Goal: Task Accomplishment & Management: Use online tool/utility

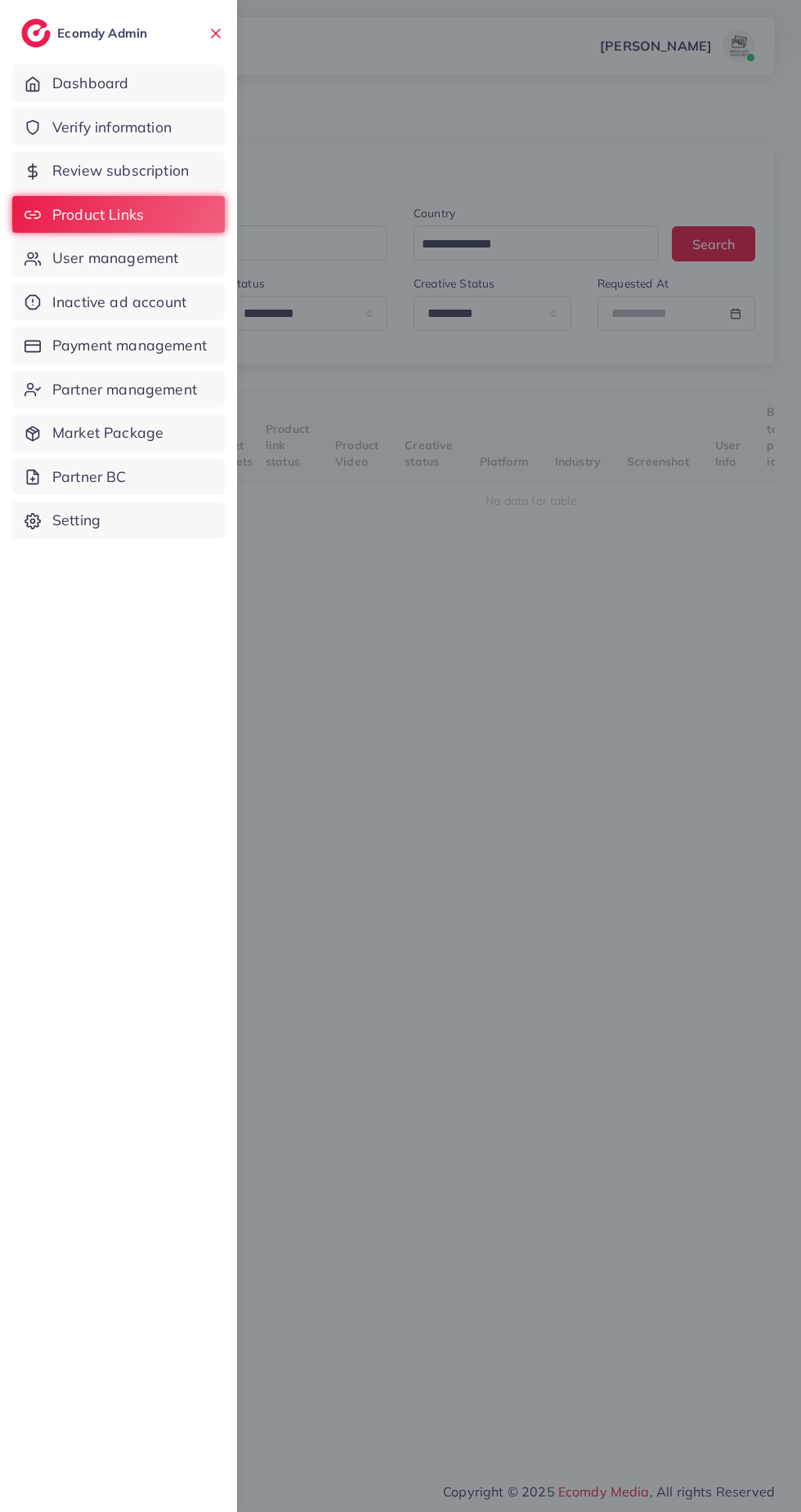
select select "*********"
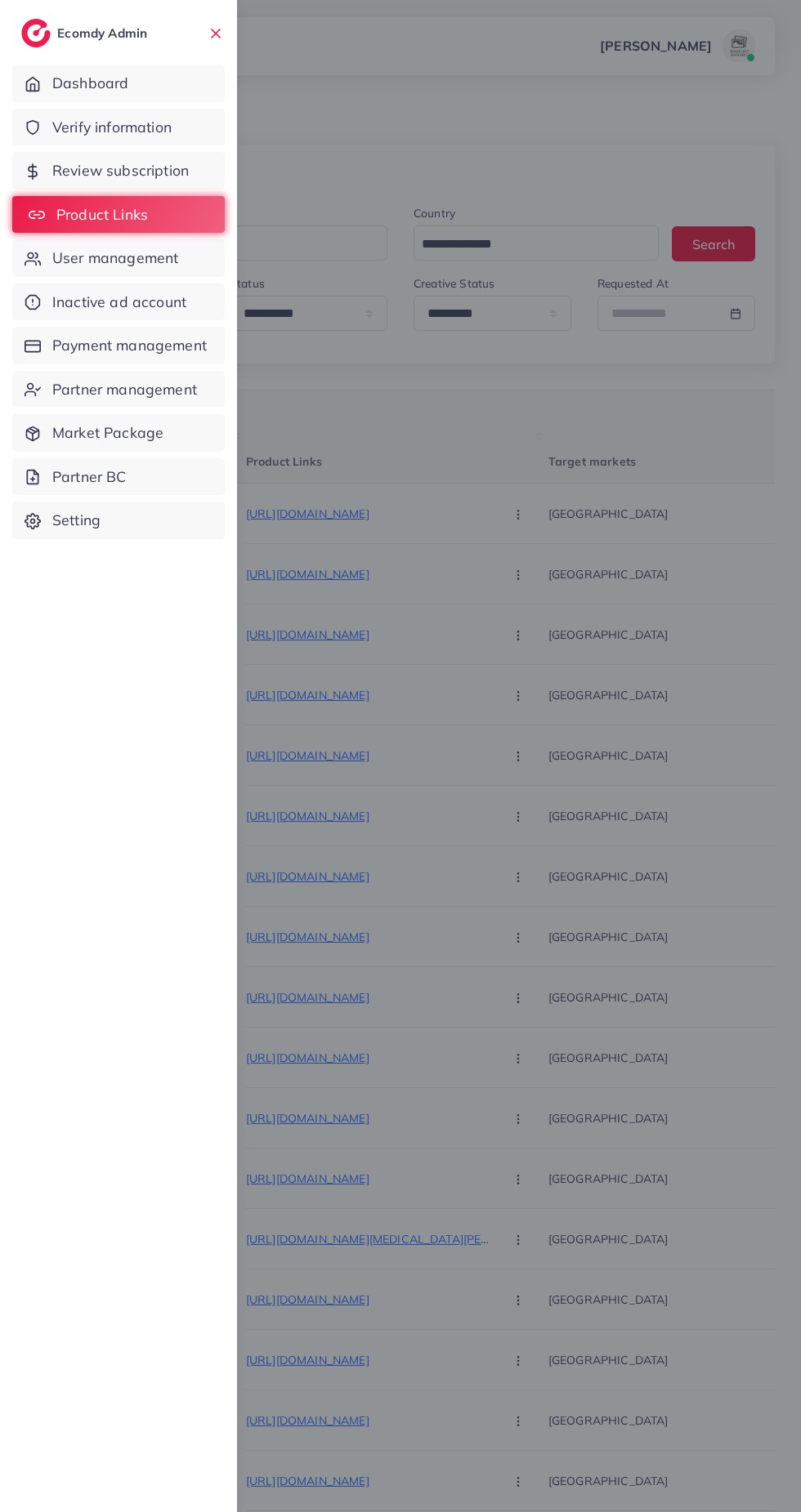
click at [83, 214] on span "Product Links" at bounding box center [102, 214] width 92 height 21
click at [622, 1113] on div at bounding box center [400, 907] width 801 height 1814
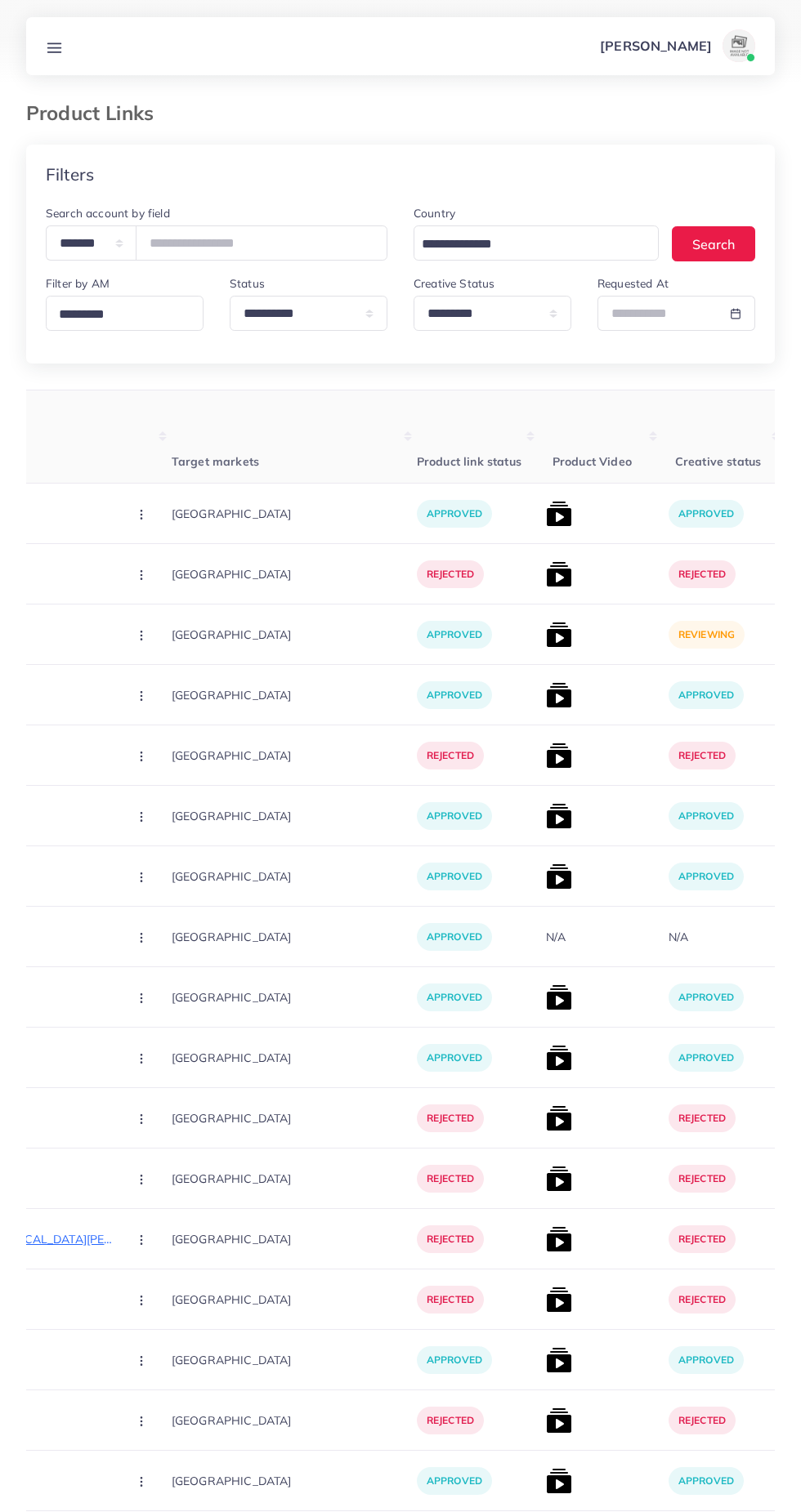
scroll to position [0, 419]
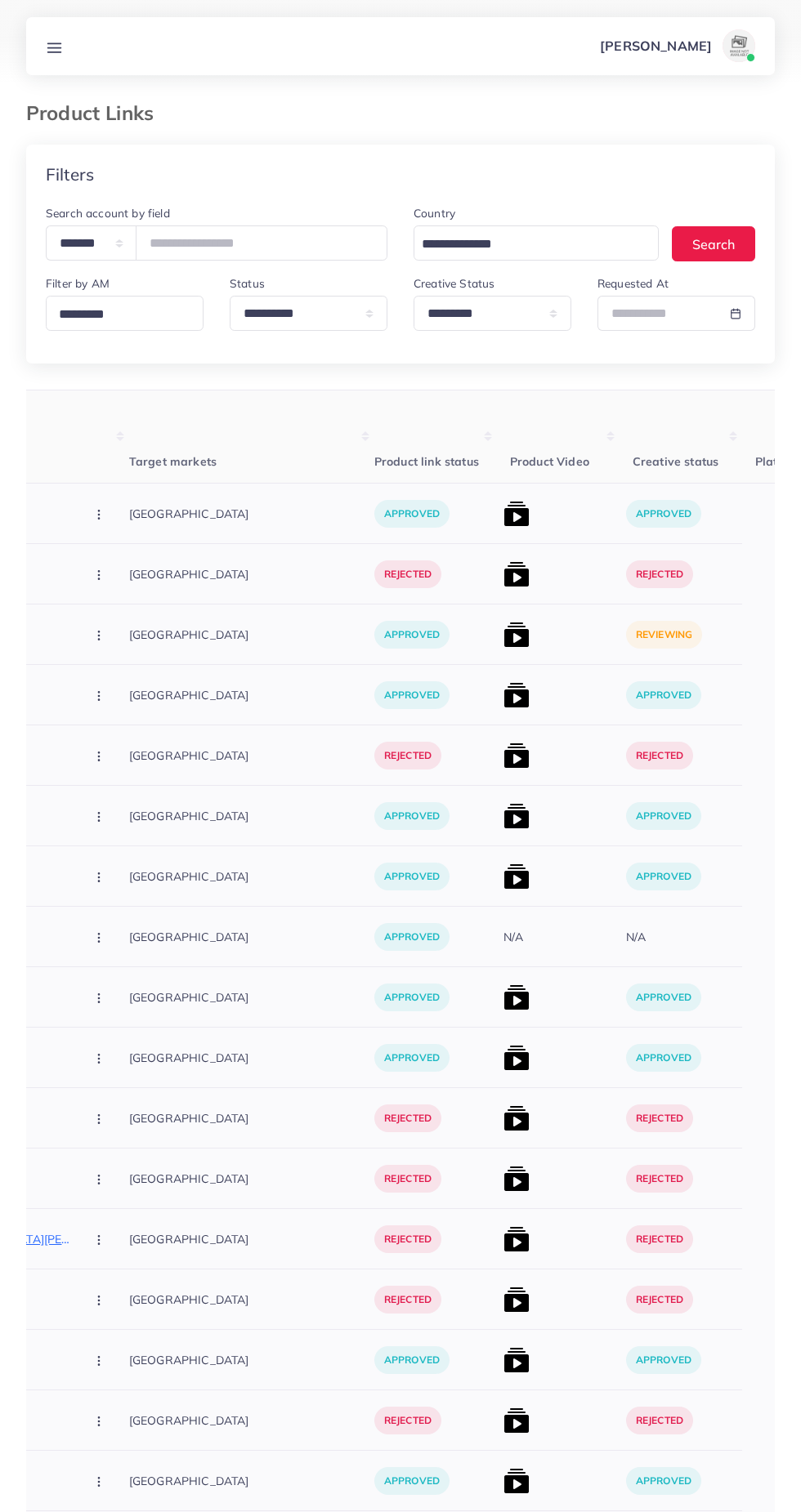
click at [503, 633] on img at bounding box center [516, 634] width 26 height 26
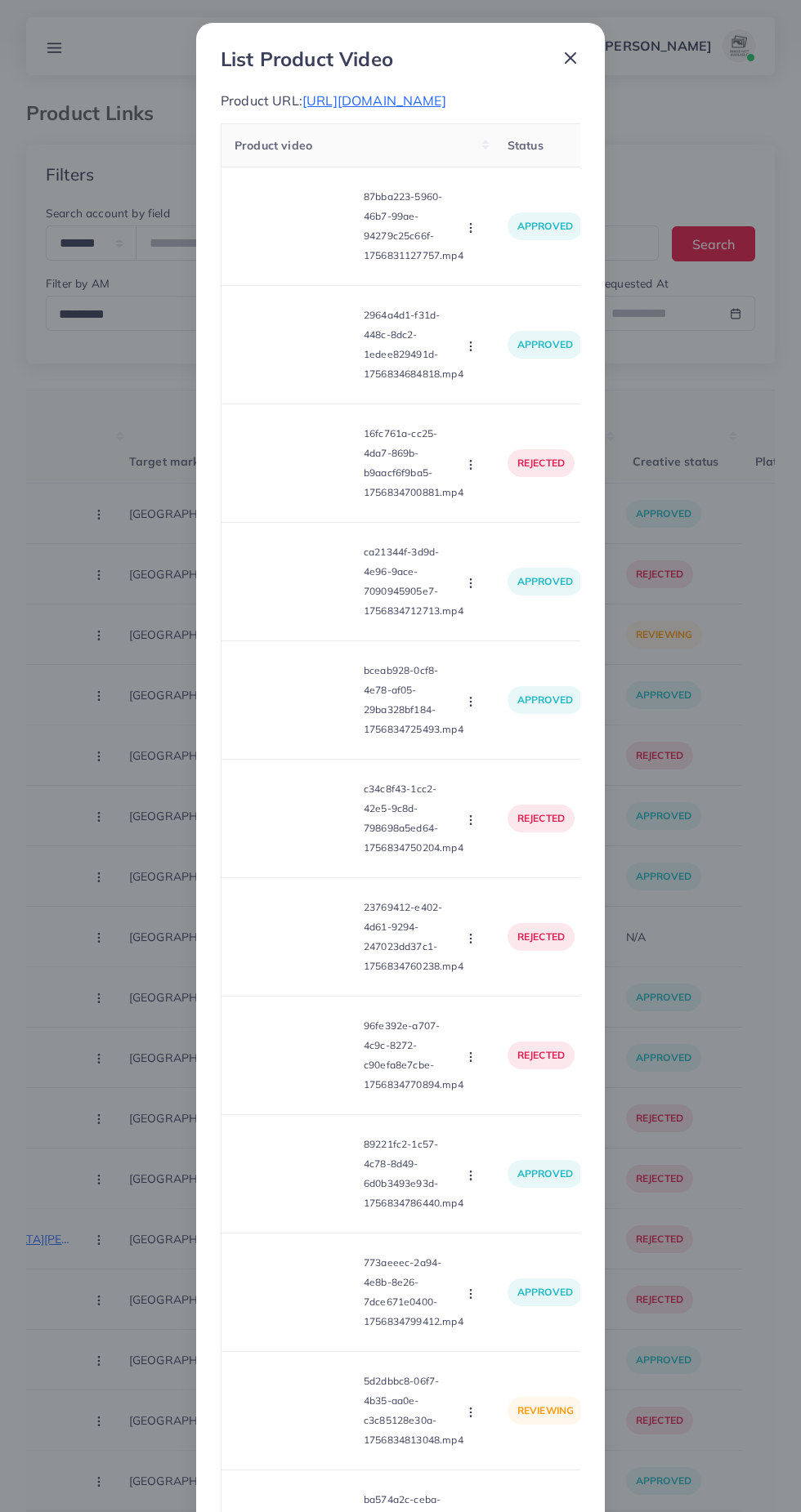
scroll to position [0, 0]
click at [465, 628] on div "ca21344f-3d9d-4e96-9ace-7090945905e7-1756834712713.mp4 Approve Reject" at bounding box center [358, 582] width 247 height 92
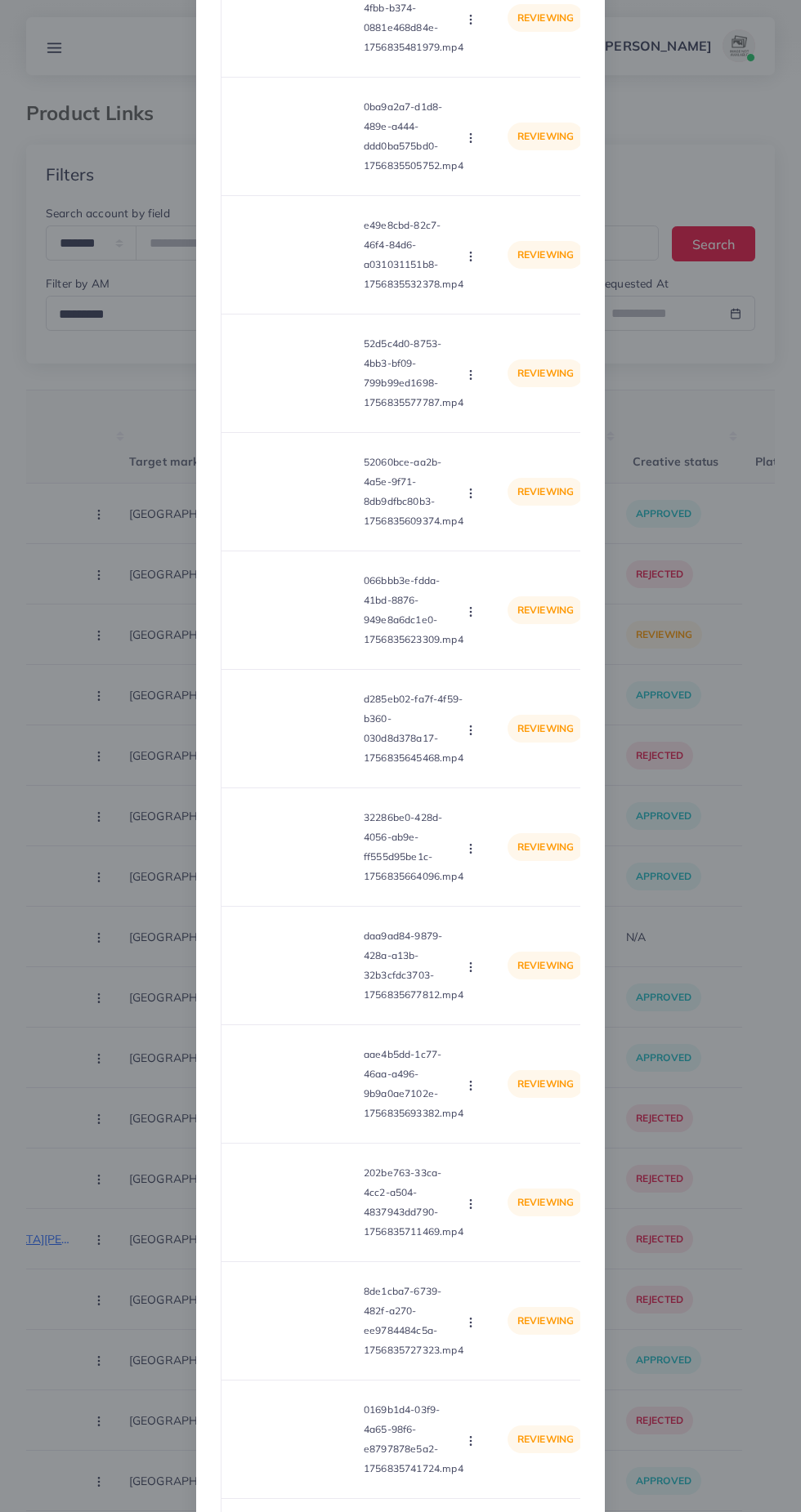
scroll to position [7051, 0]
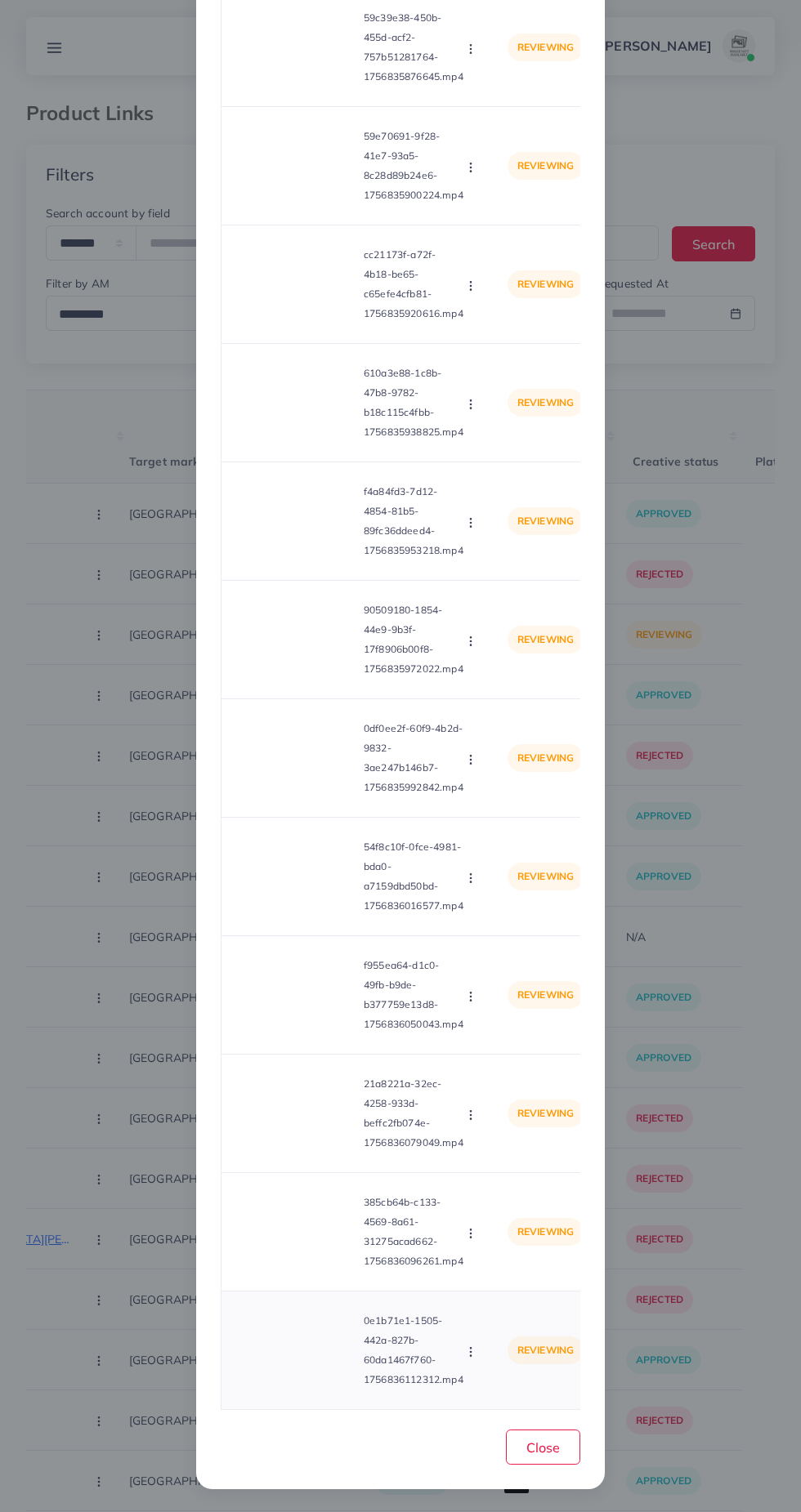
click at [302, 1343] on video at bounding box center [296, 1350] width 122 height 74
click at [287, 1352] on icon at bounding box center [295, 1349] width 26 height 26
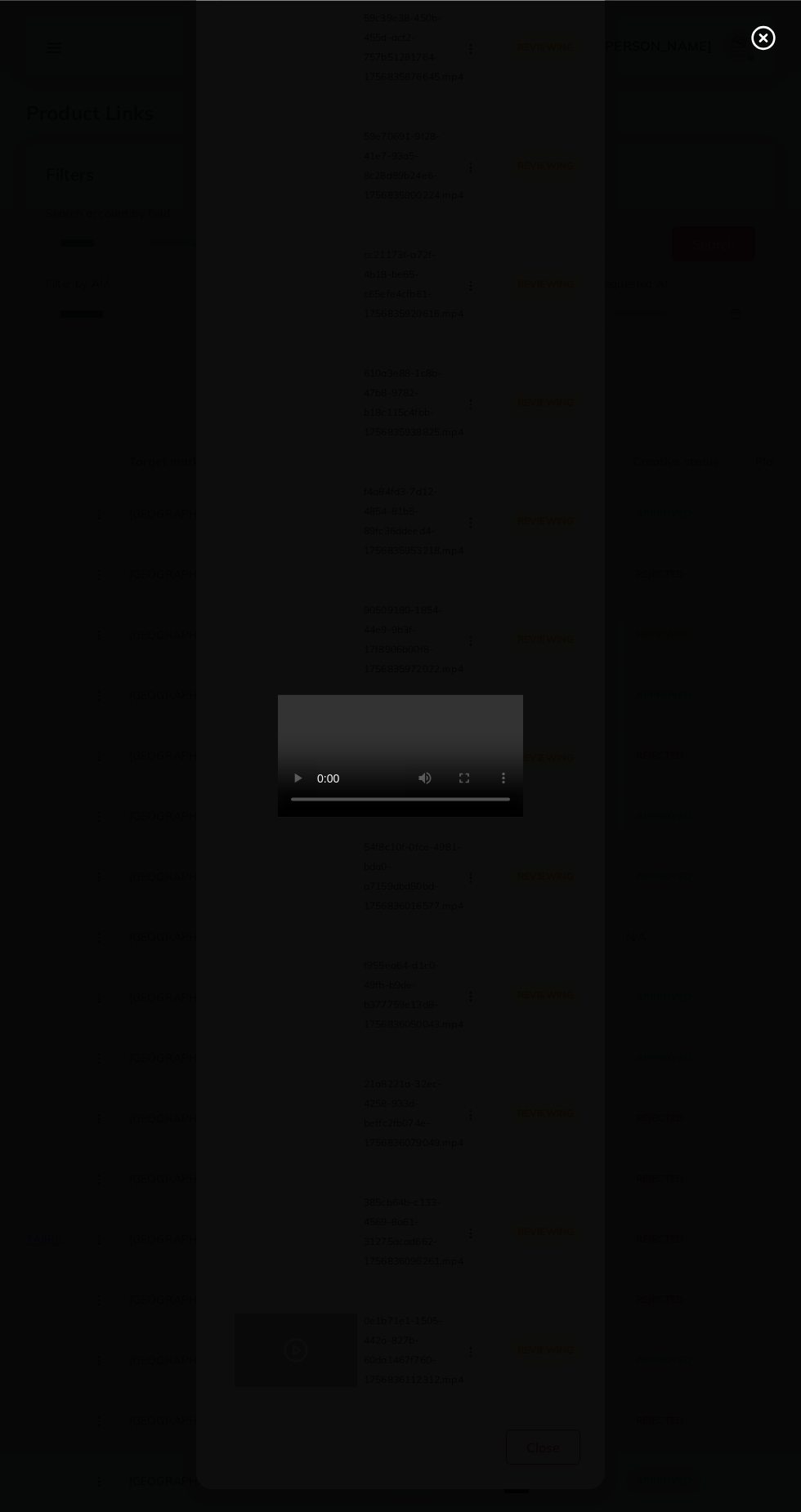
click at [294, 1357] on div at bounding box center [400, 756] width 801 height 1512
click at [7, 497] on div at bounding box center [400, 756] width 801 height 1512
click at [763, 38] on line at bounding box center [763, 37] width 7 height 7
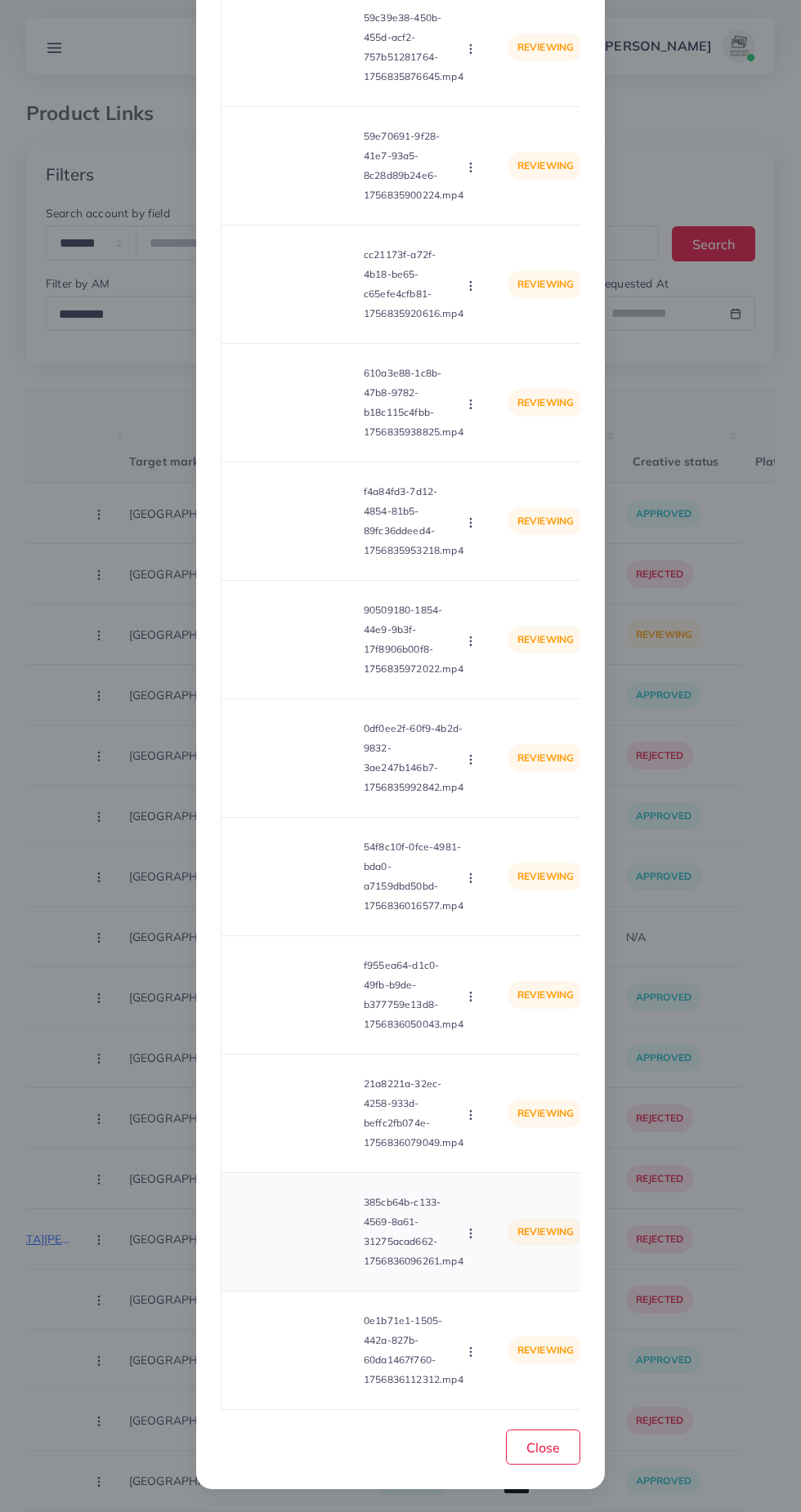
click at [307, 1243] on video at bounding box center [296, 1232] width 122 height 74
click at [287, 1238] on icon at bounding box center [295, 1232] width 26 height 26
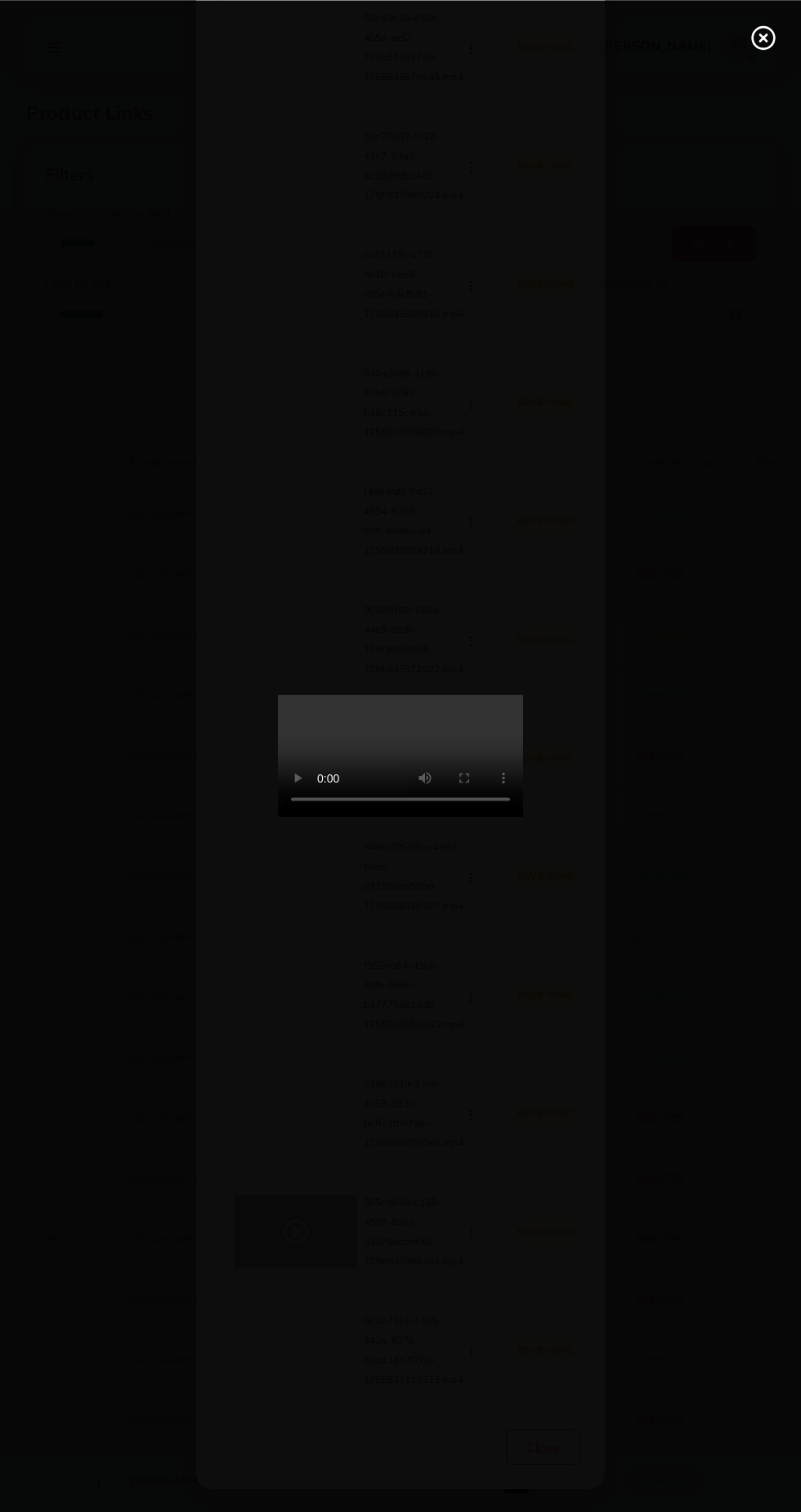
click at [762, 49] on icon at bounding box center [763, 37] width 26 height 26
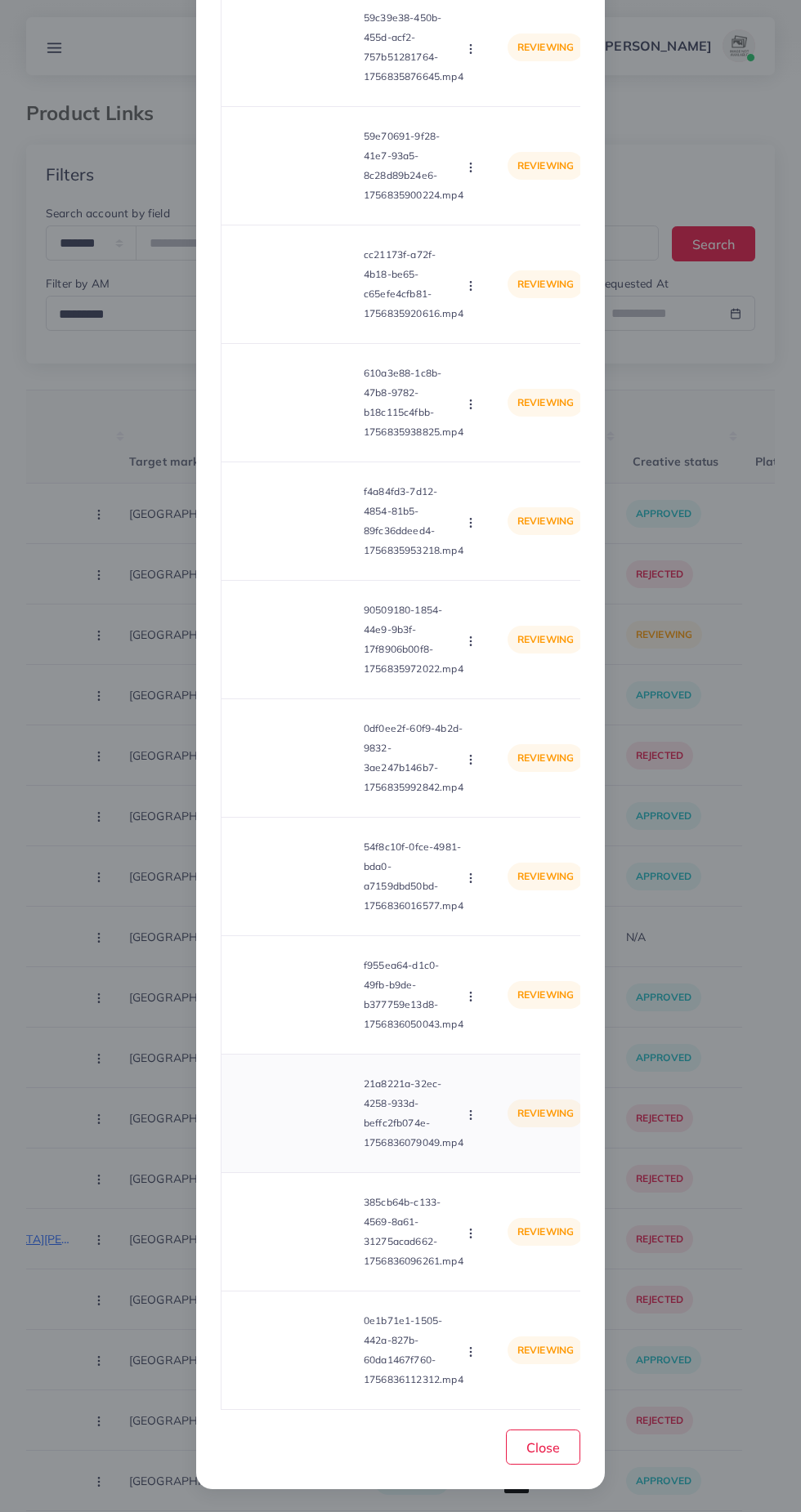
click at [309, 1107] on video at bounding box center [296, 1113] width 122 height 74
click at [313, 1115] on div at bounding box center [296, 1113] width 122 height 74
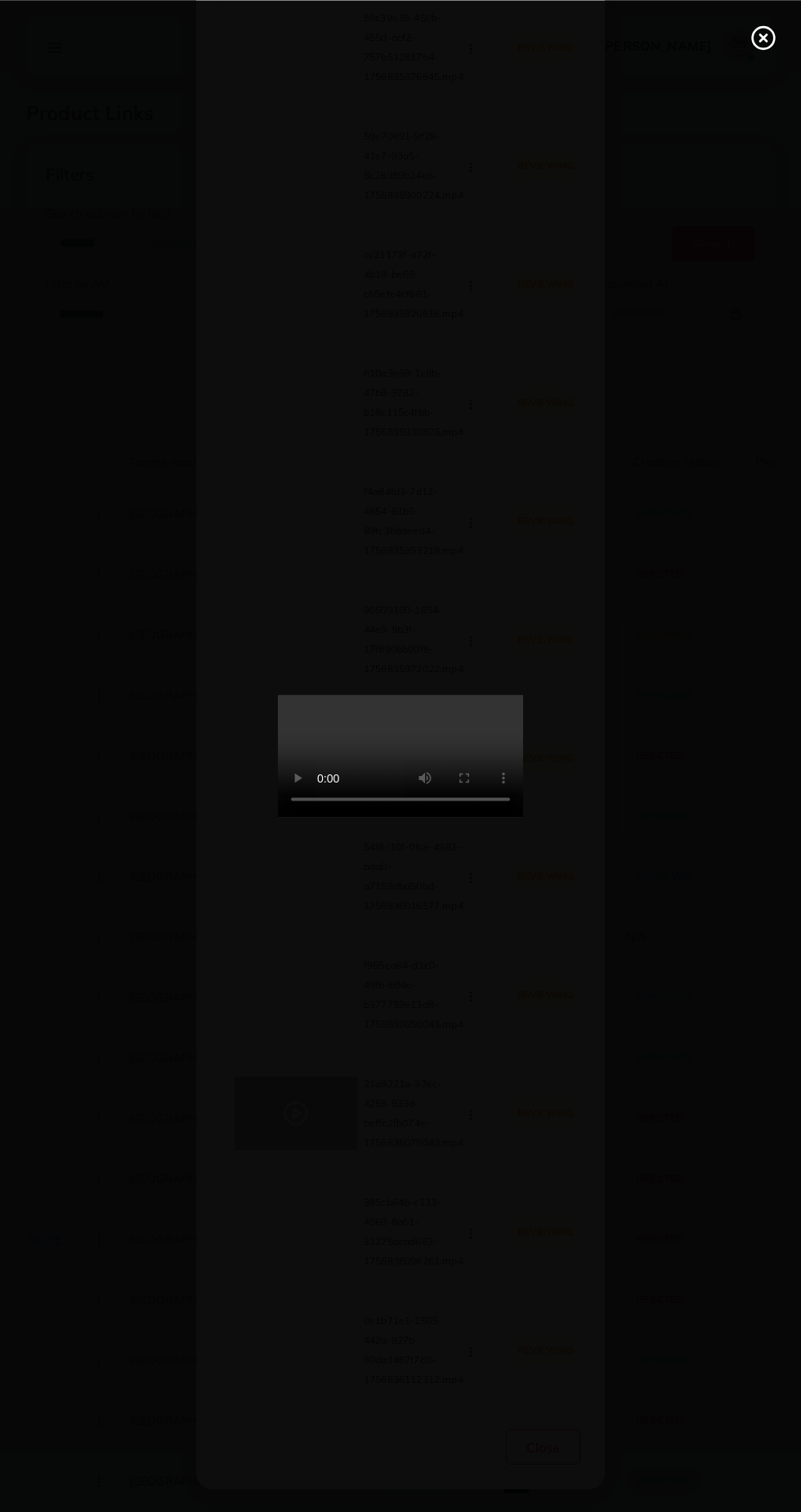
click at [762, 37] on line at bounding box center [763, 37] width 7 height 7
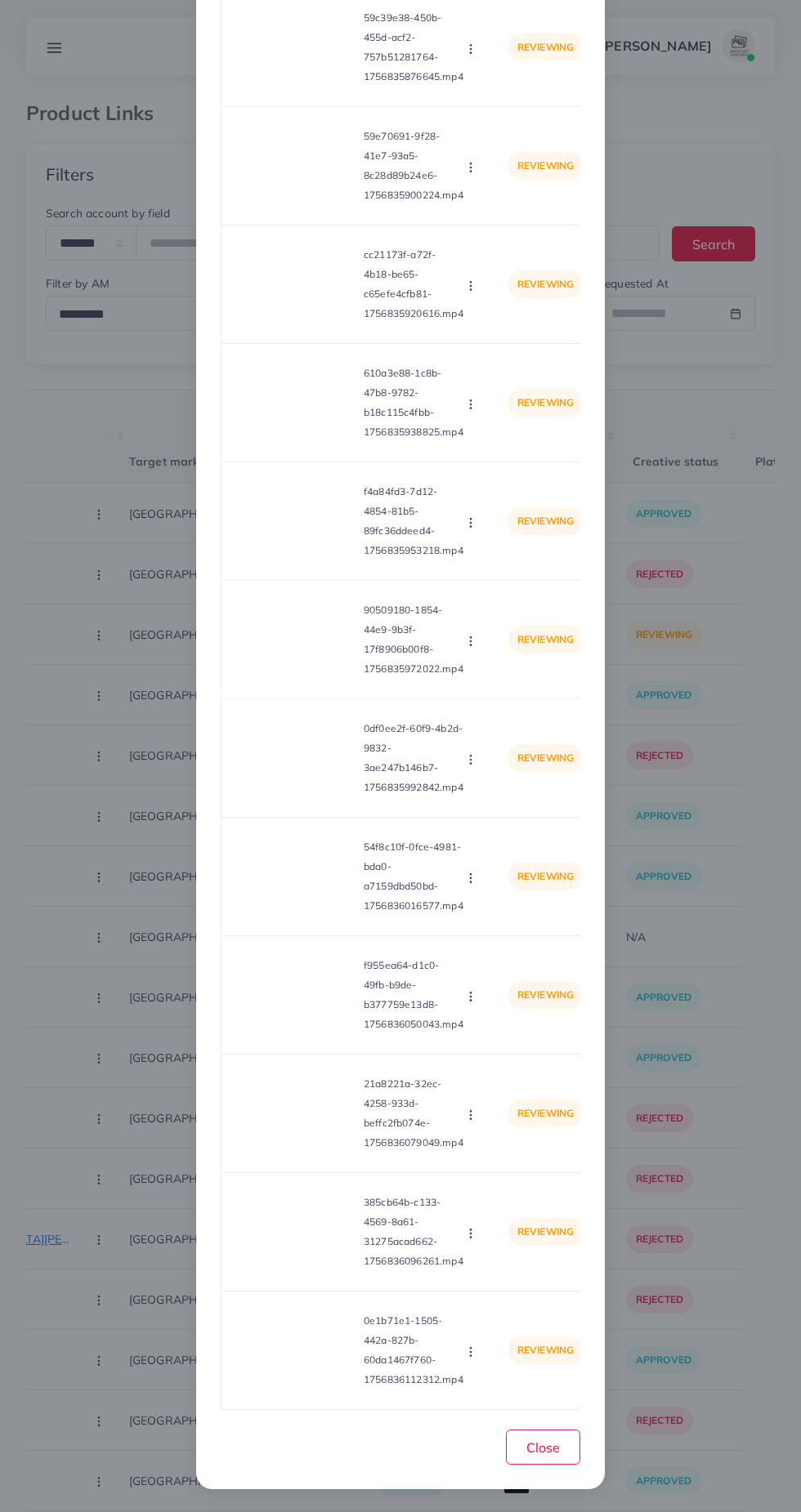
click at [762, 43] on div "List Product Video Product URL: https://pakbeautify.com/products/baby-shaping-h…" at bounding box center [400, 756] width 801 height 1512
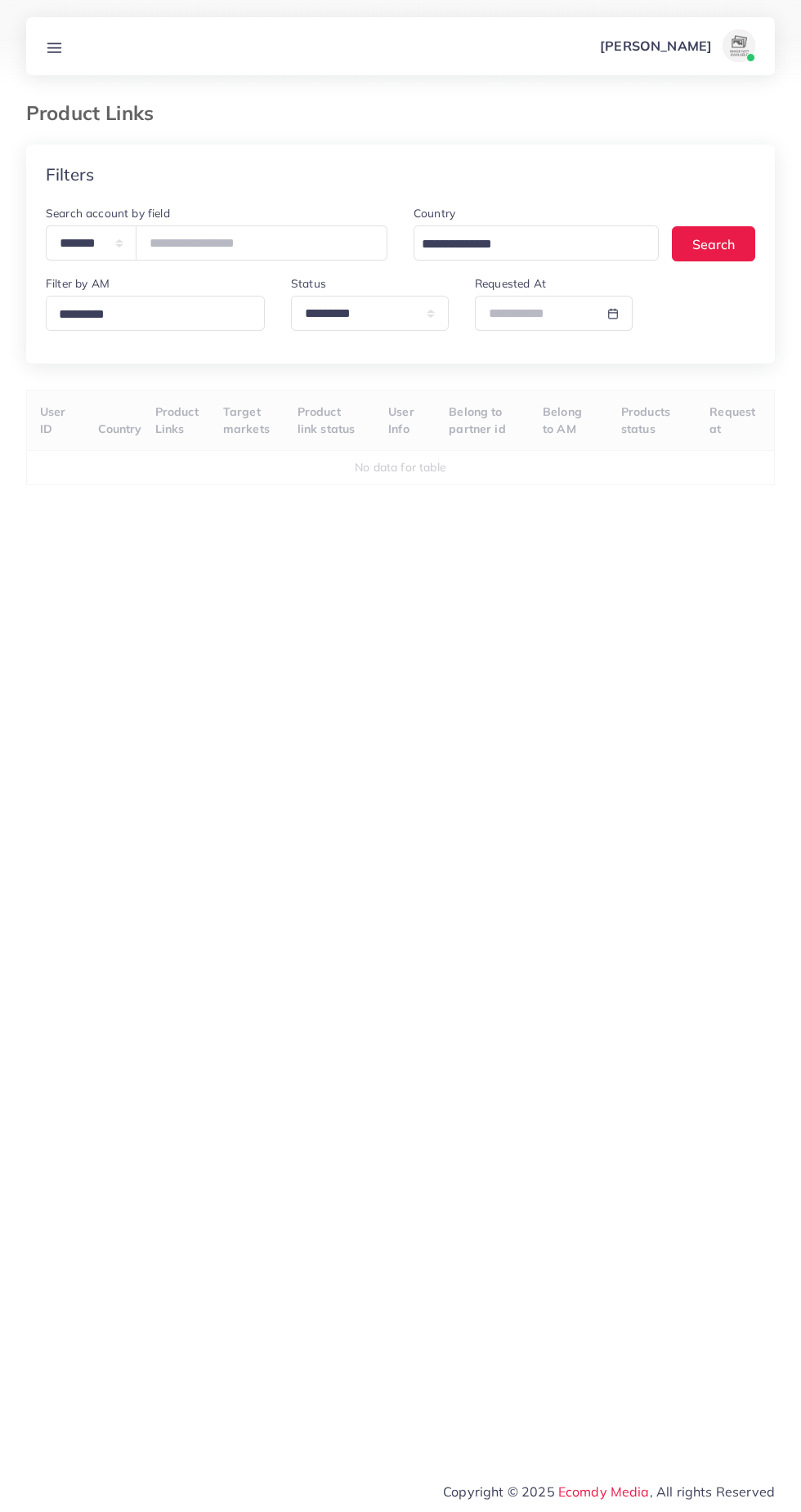
select select "*********"
select select
select select "*********"
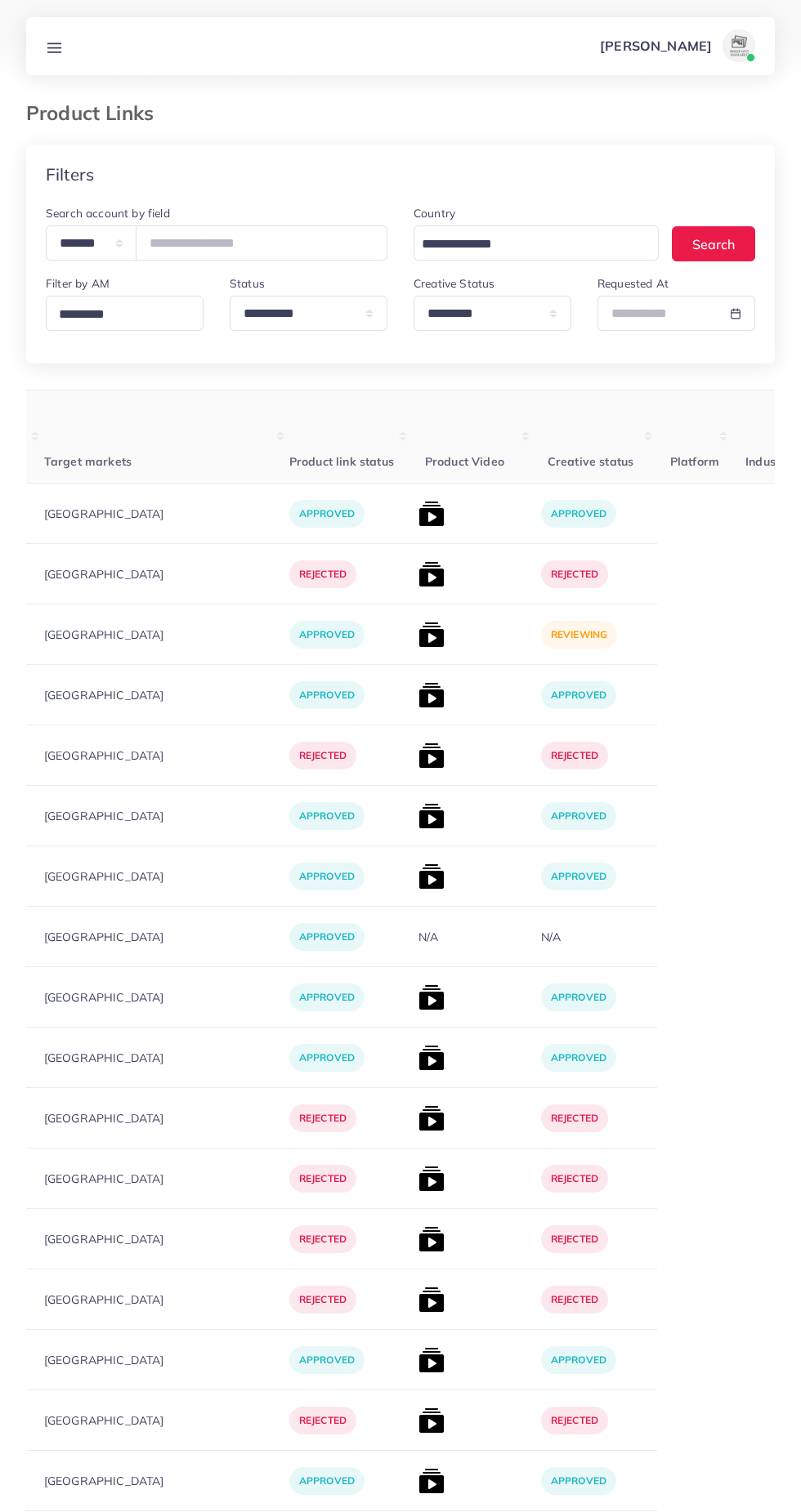
scroll to position [0, 501]
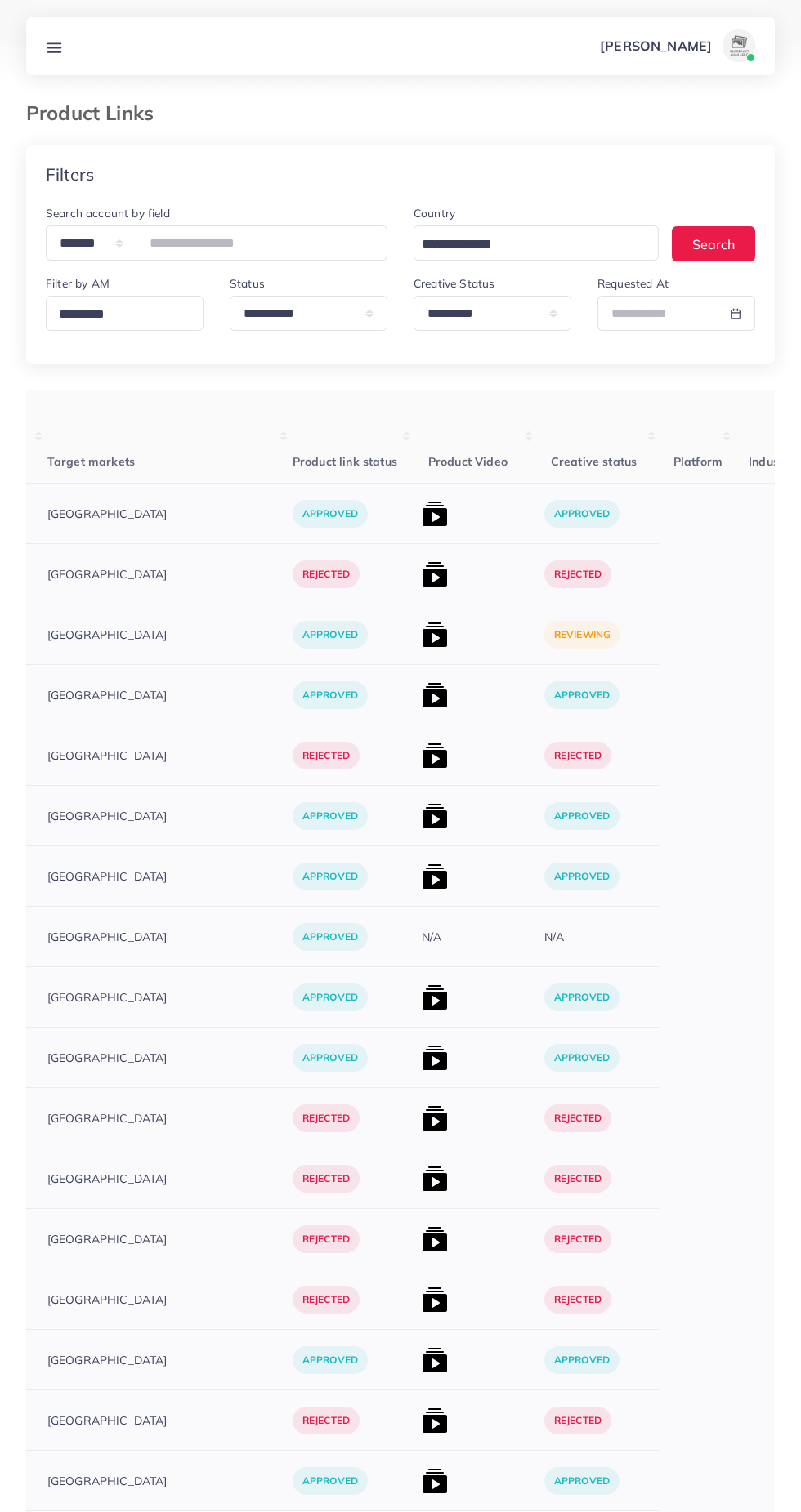
click at [421, 635] on img at bounding box center [434, 634] width 26 height 26
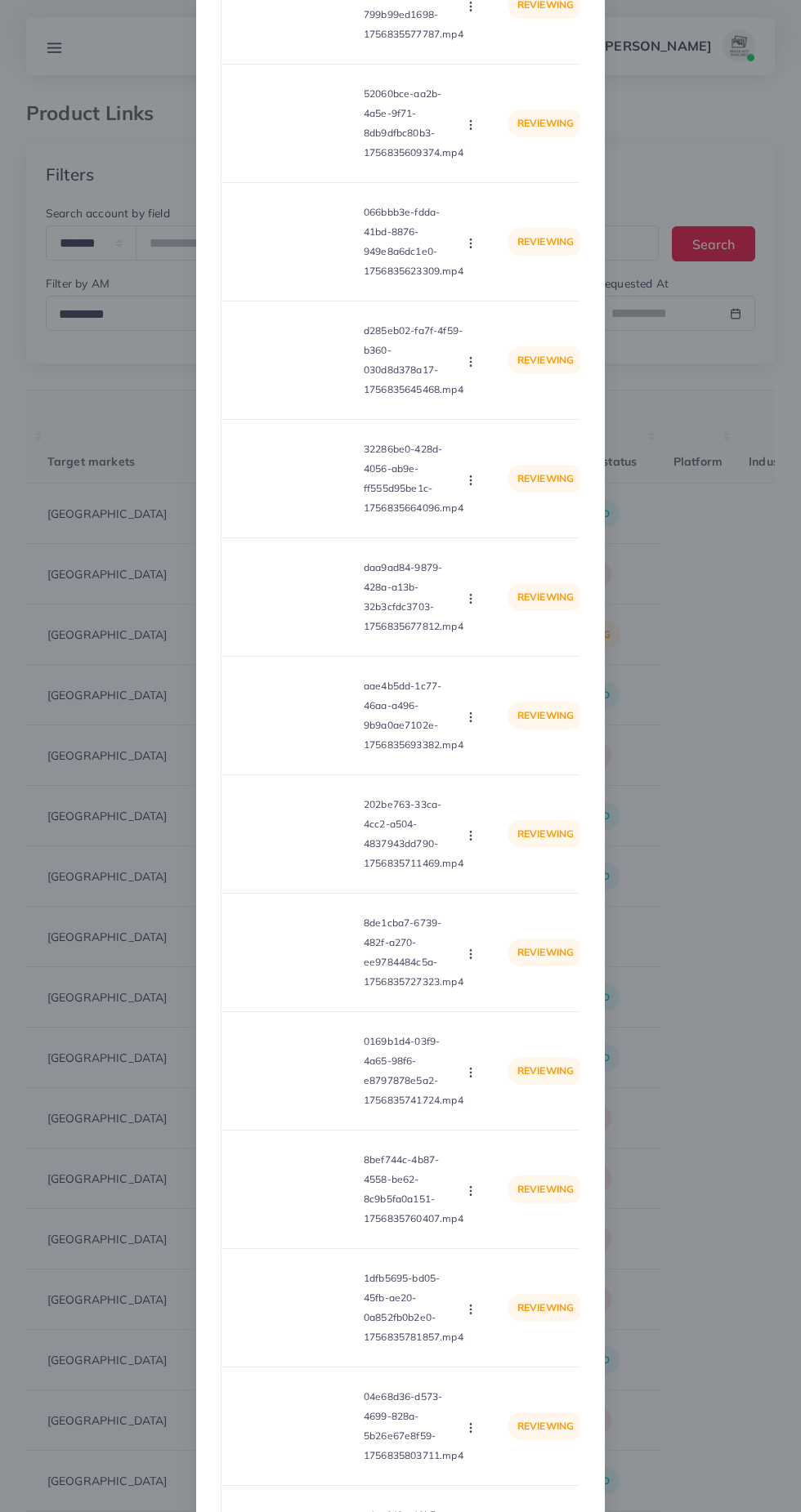
scroll to position [7051, 0]
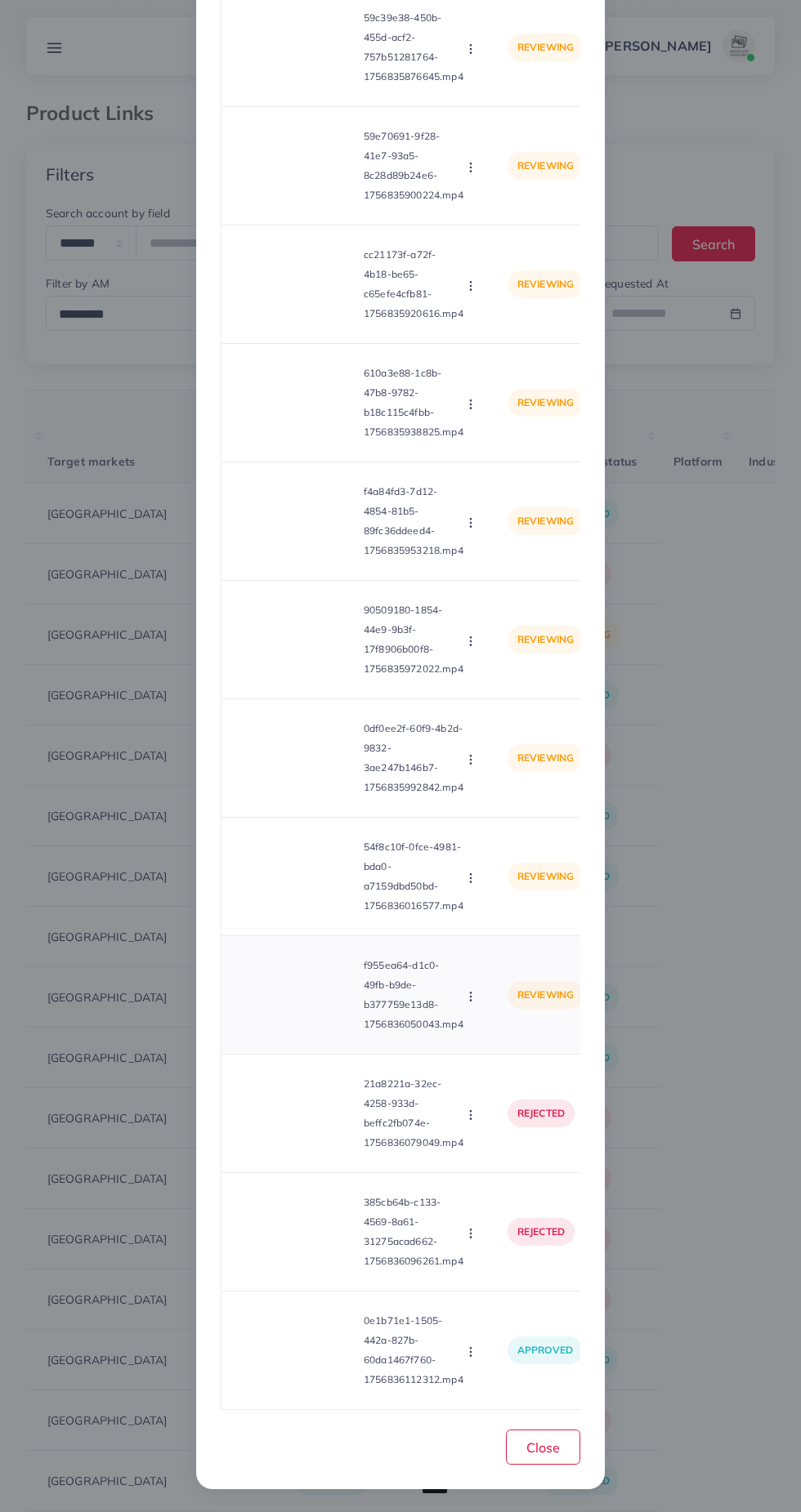
click at [307, 1010] on video at bounding box center [296, 994] width 122 height 74
click at [317, 995] on div at bounding box center [296, 994] width 122 height 74
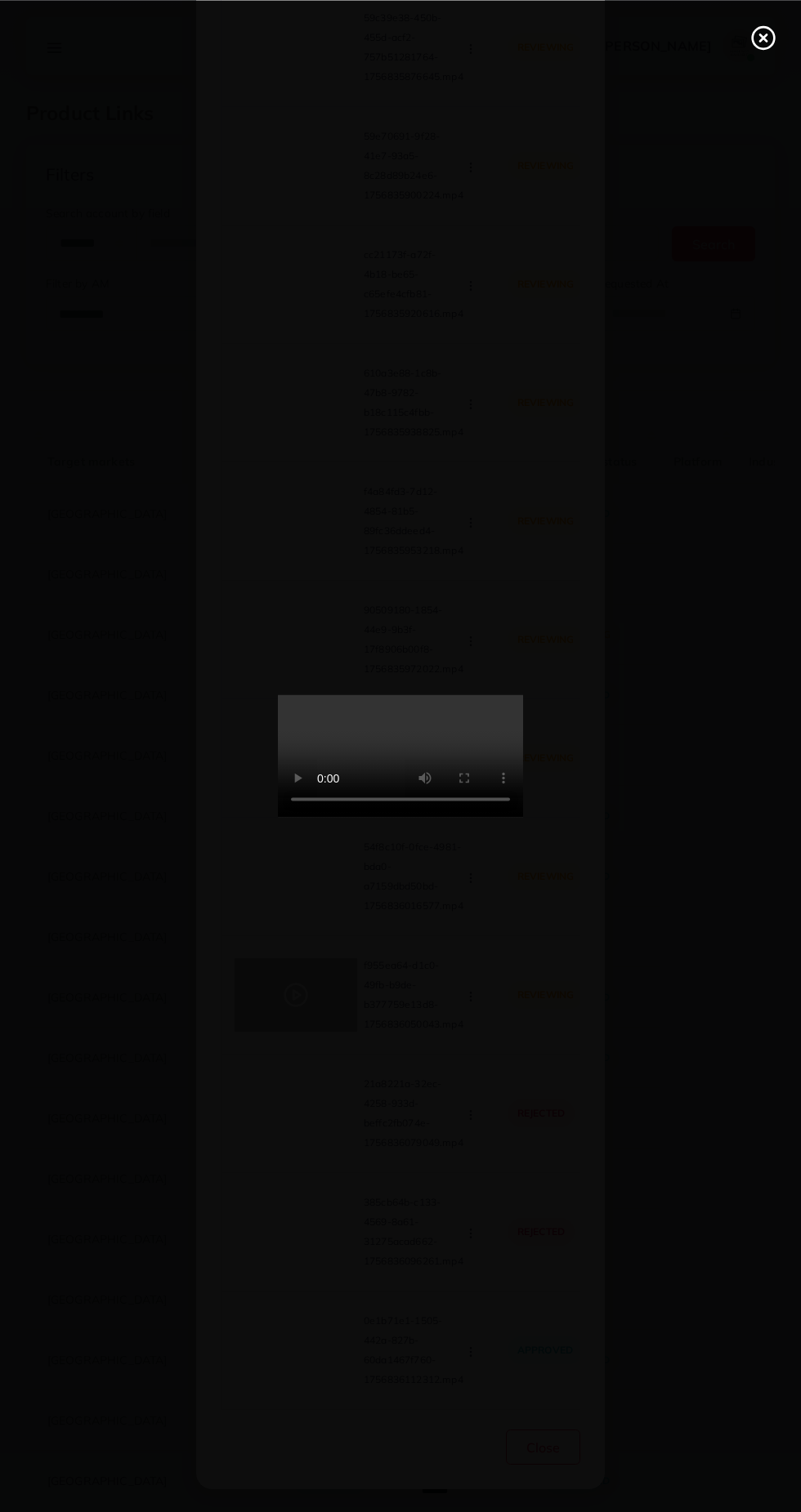
click at [727, 867] on div at bounding box center [400, 756] width 801 height 1512
click at [674, 856] on div at bounding box center [400, 756] width 801 height 1512
click at [763, 36] on line at bounding box center [763, 37] width 7 height 7
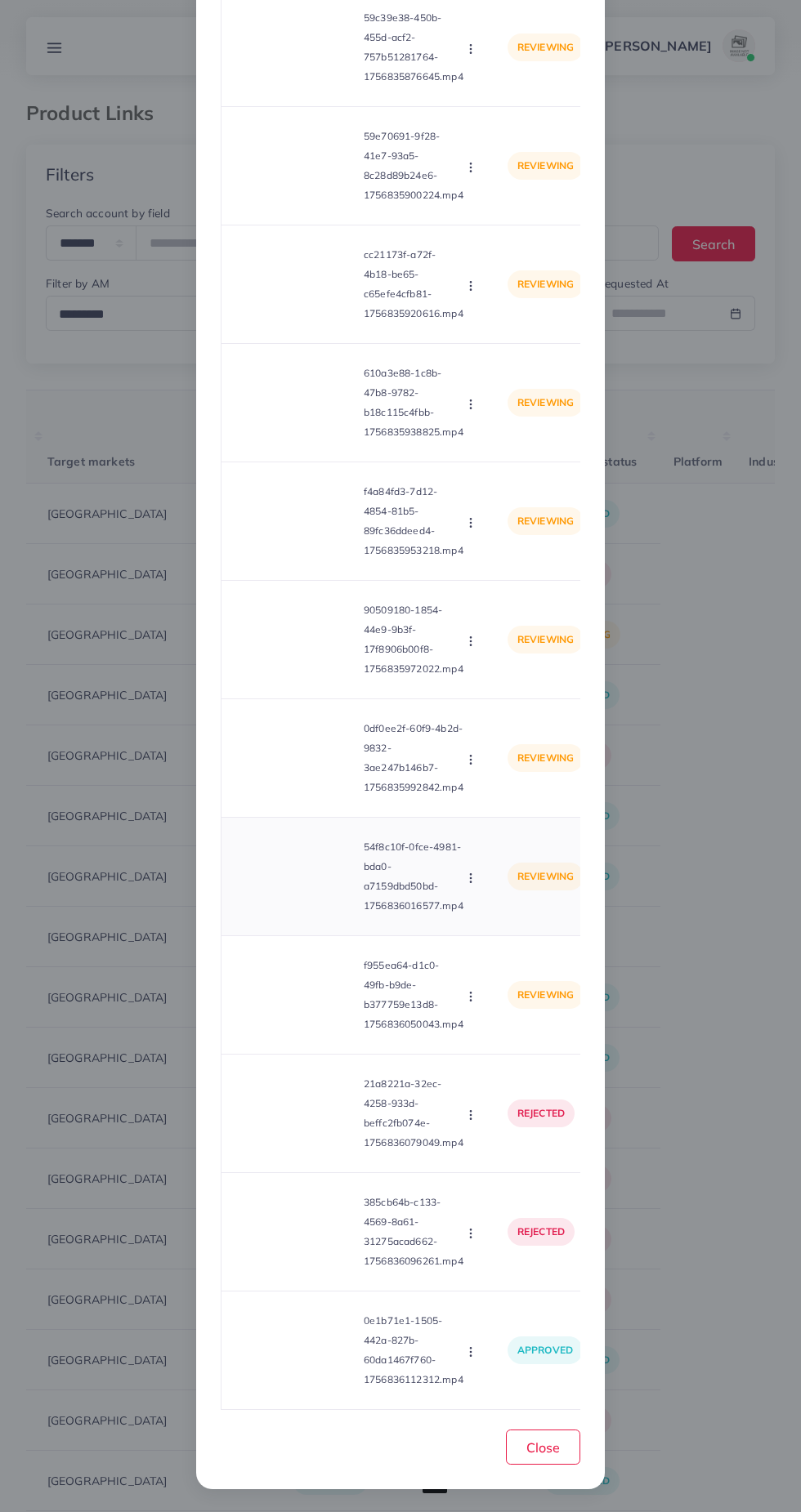
click at [326, 878] on video at bounding box center [296, 876] width 122 height 74
click at [329, 865] on div at bounding box center [296, 876] width 122 height 74
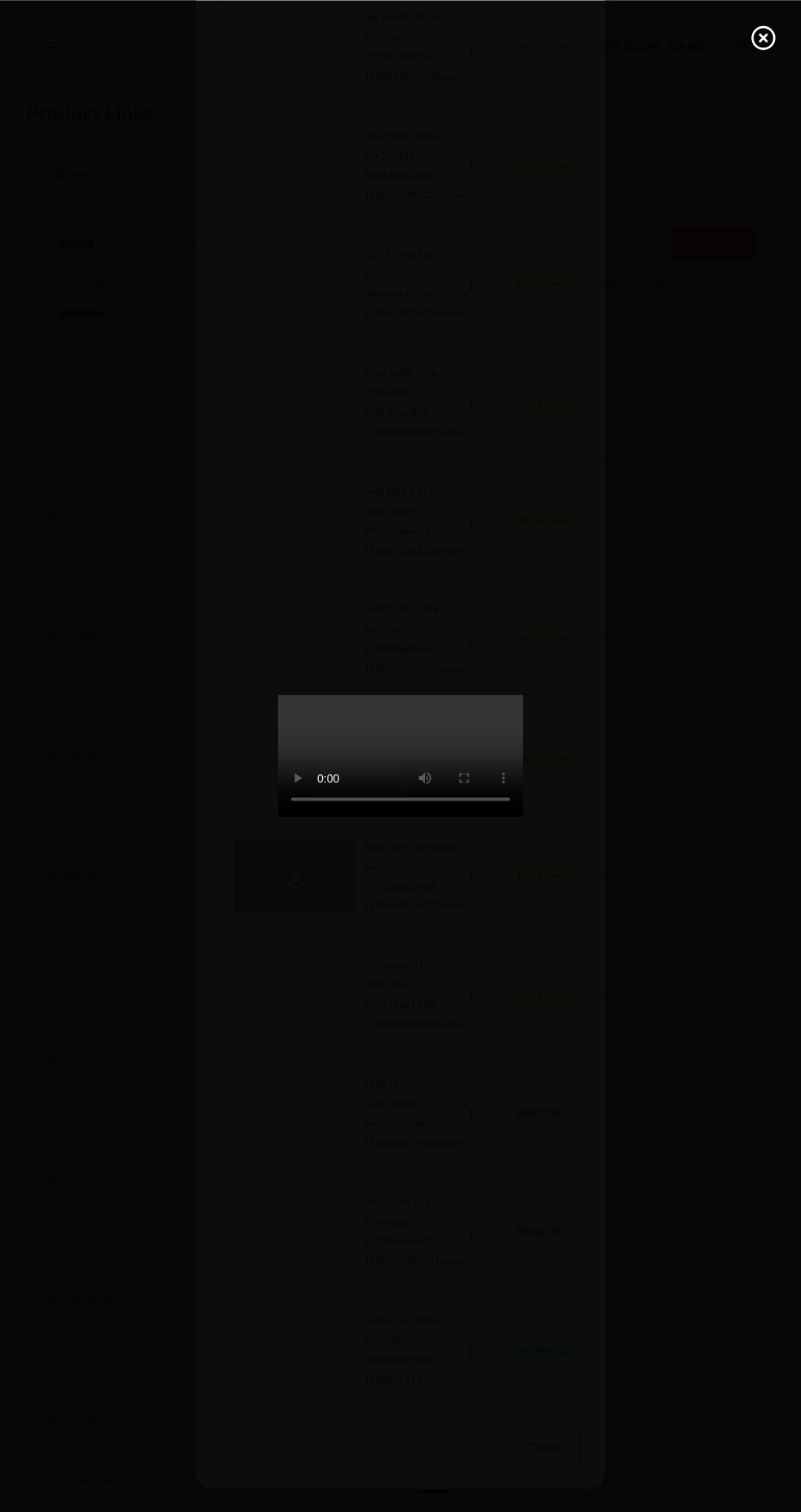
click at [762, 36] on line at bounding box center [763, 37] width 7 height 7
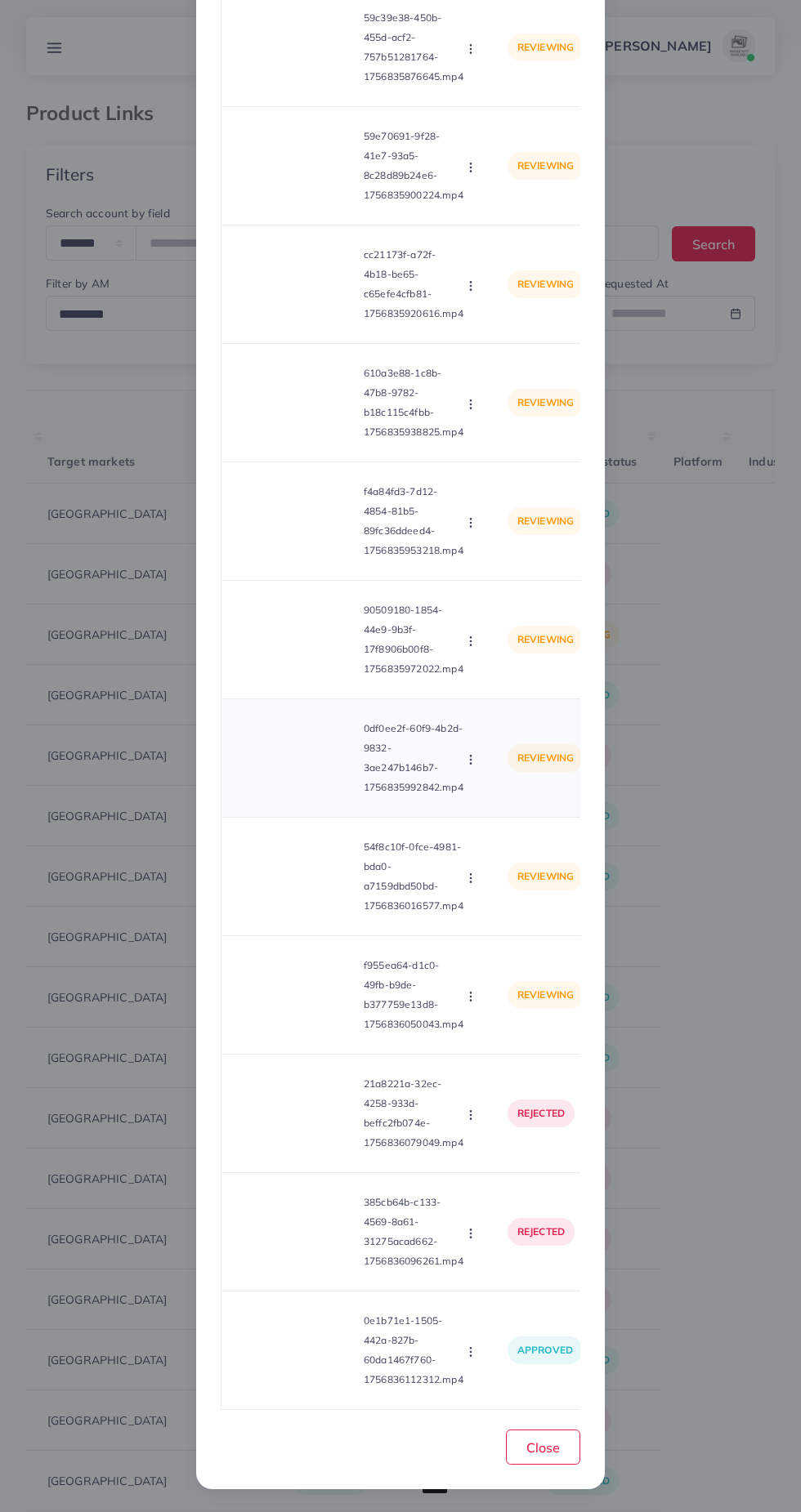
click at [323, 745] on video at bounding box center [296, 758] width 122 height 74
click at [281, 765] on div at bounding box center [296, 758] width 122 height 74
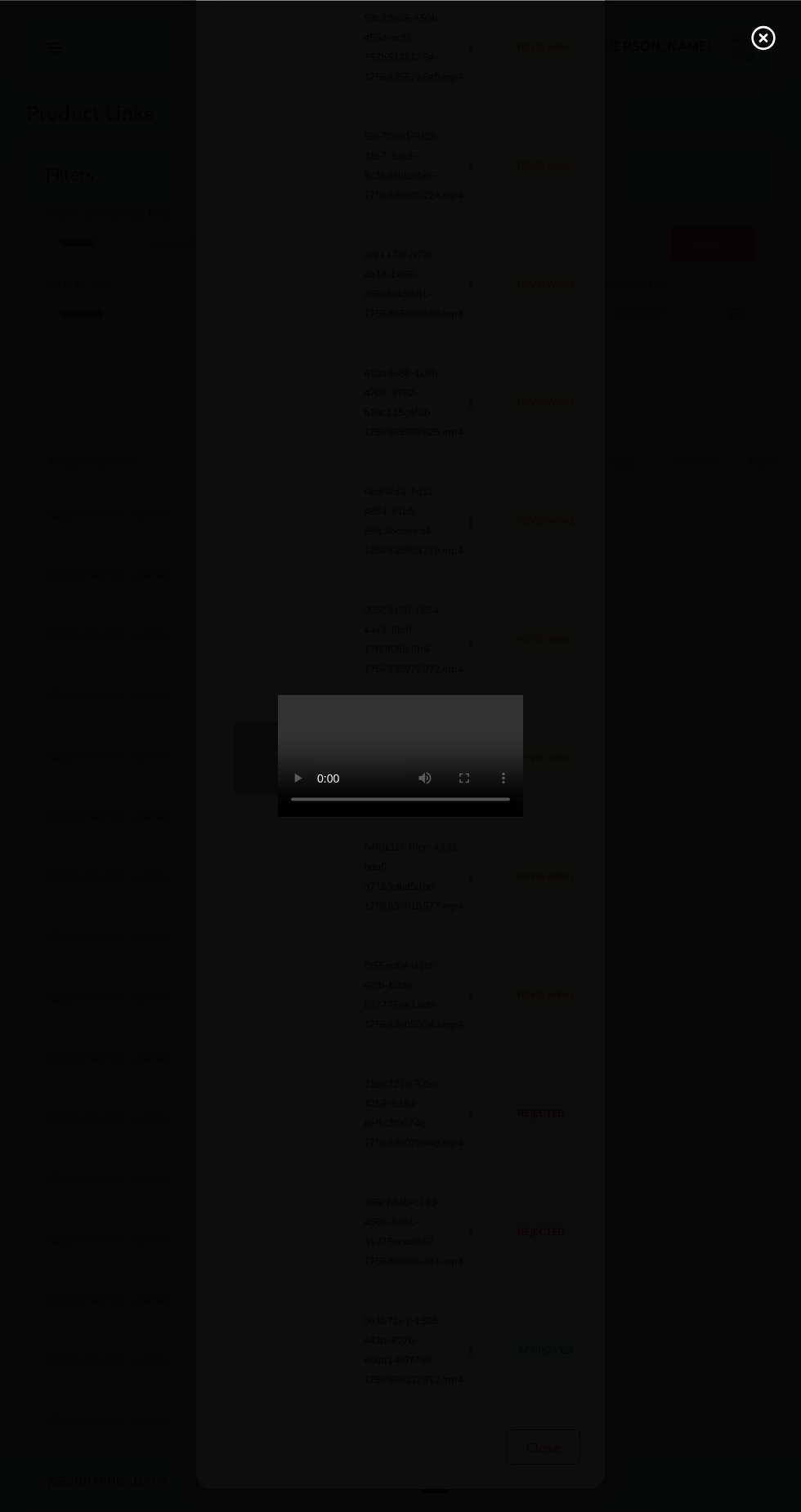
click at [763, 49] on circle at bounding box center [763, 37] width 22 height 22
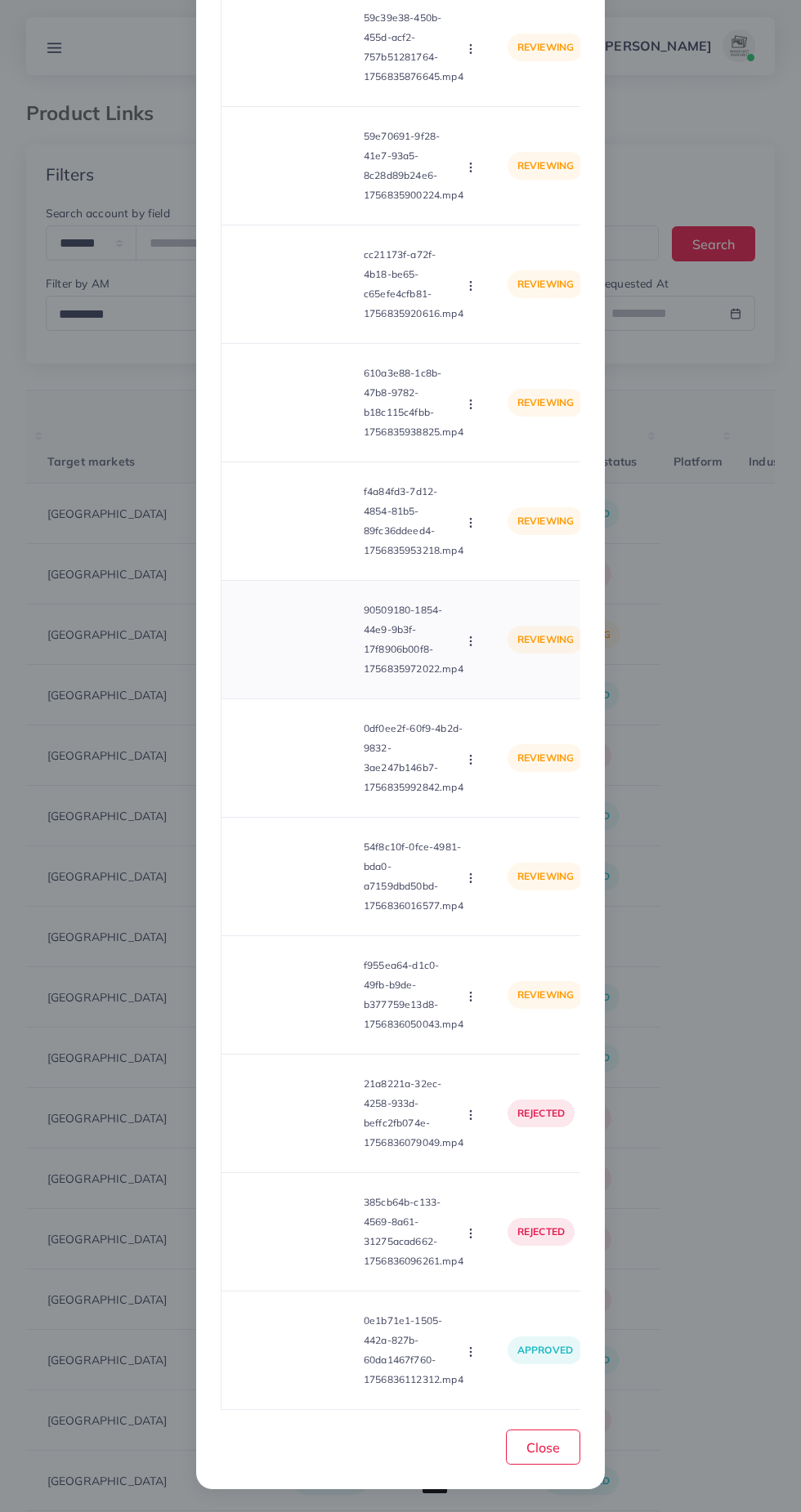
click at [293, 644] on video at bounding box center [296, 639] width 122 height 74
click at [298, 656] on div at bounding box center [296, 639] width 122 height 74
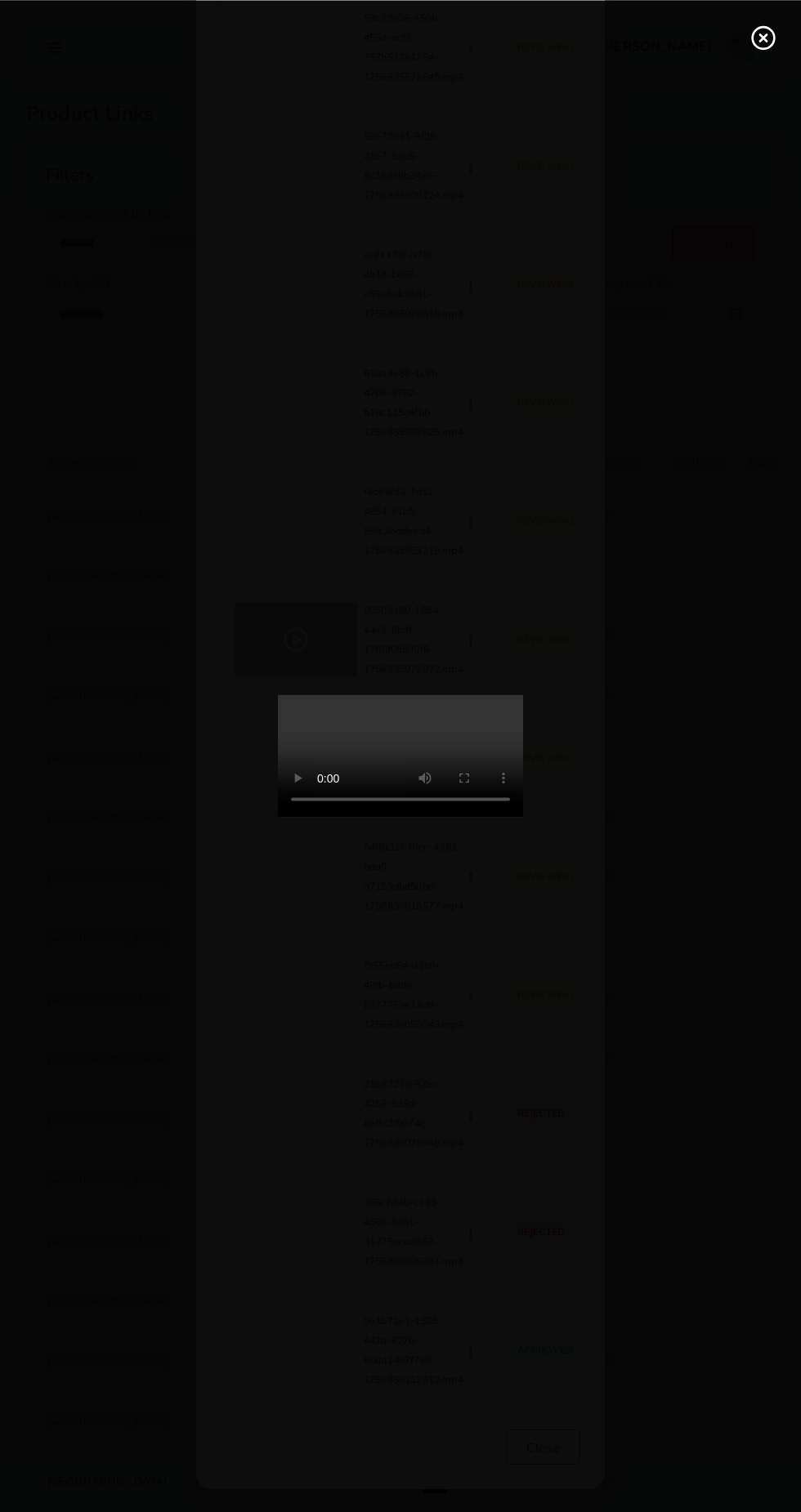
click at [93, 706] on div at bounding box center [400, 756] width 801 height 1512
click at [763, 46] on icon at bounding box center [763, 37] width 26 height 26
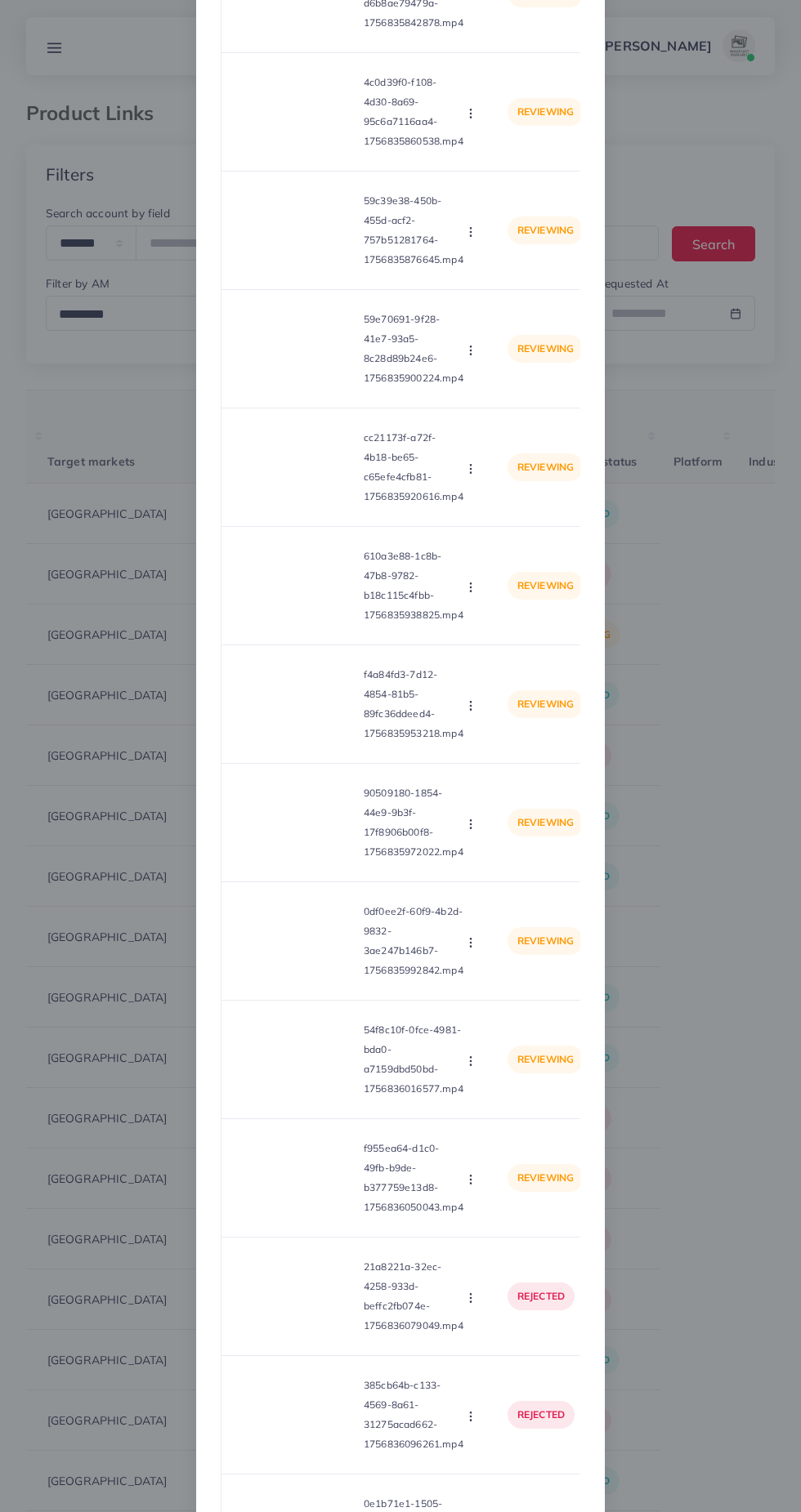
scroll to position [6864, 0]
click at [300, 698] on video at bounding box center [296, 705] width 122 height 74
click at [308, 696] on div at bounding box center [296, 705] width 122 height 74
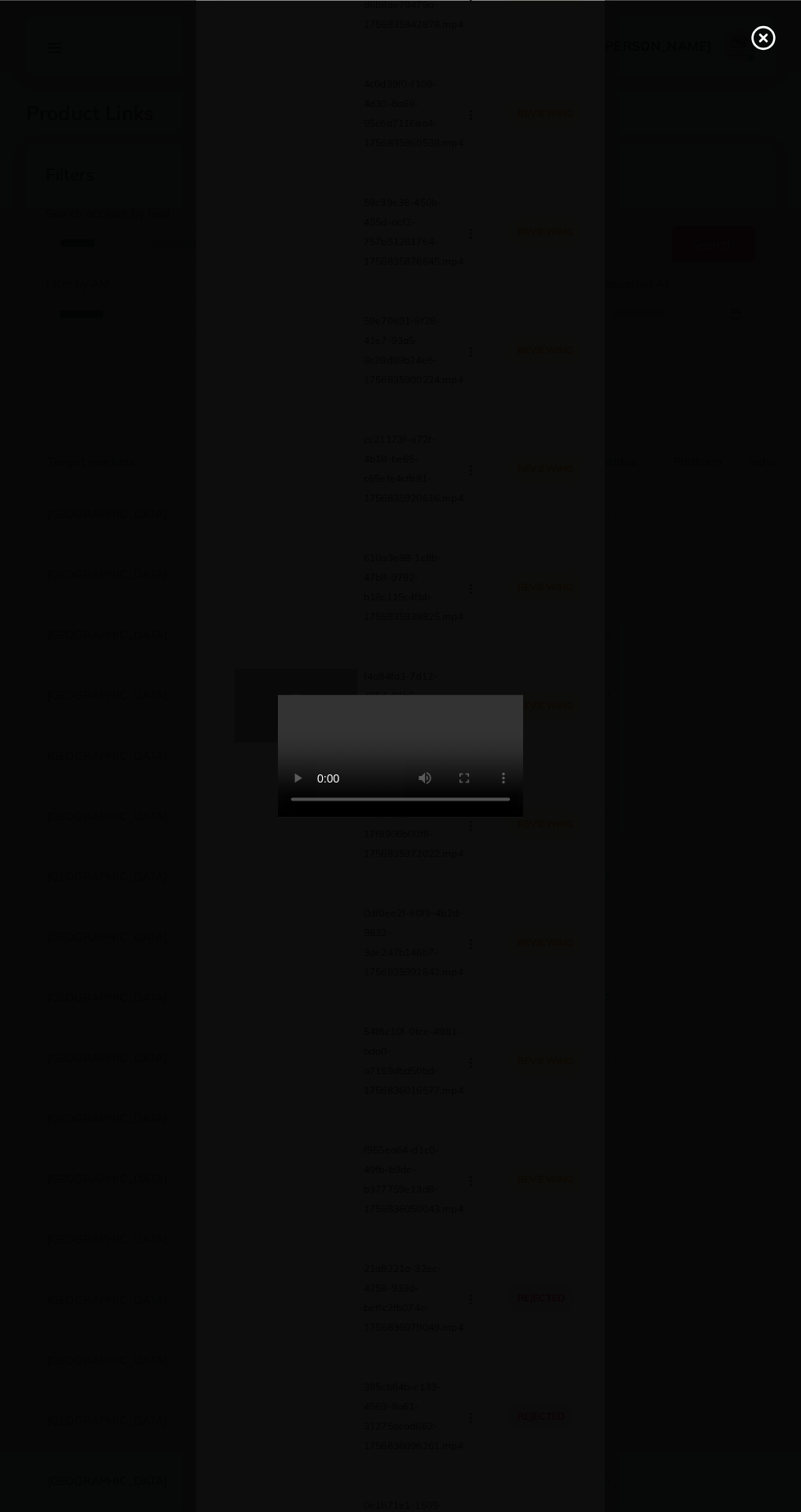
click at [766, 43] on icon at bounding box center [763, 37] width 26 height 26
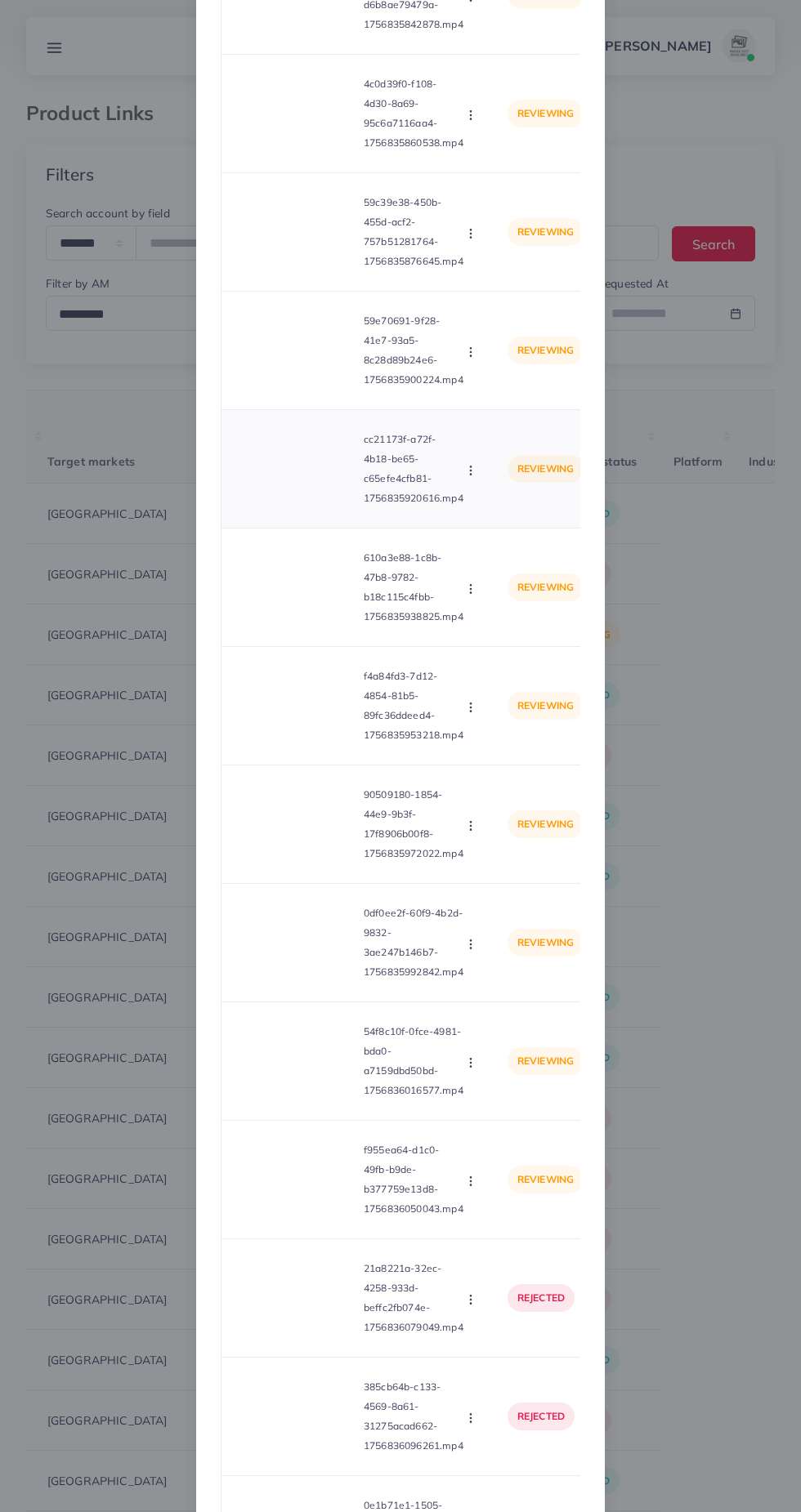
click at [302, 476] on video at bounding box center [296, 469] width 122 height 74
click at [312, 474] on div at bounding box center [296, 469] width 122 height 74
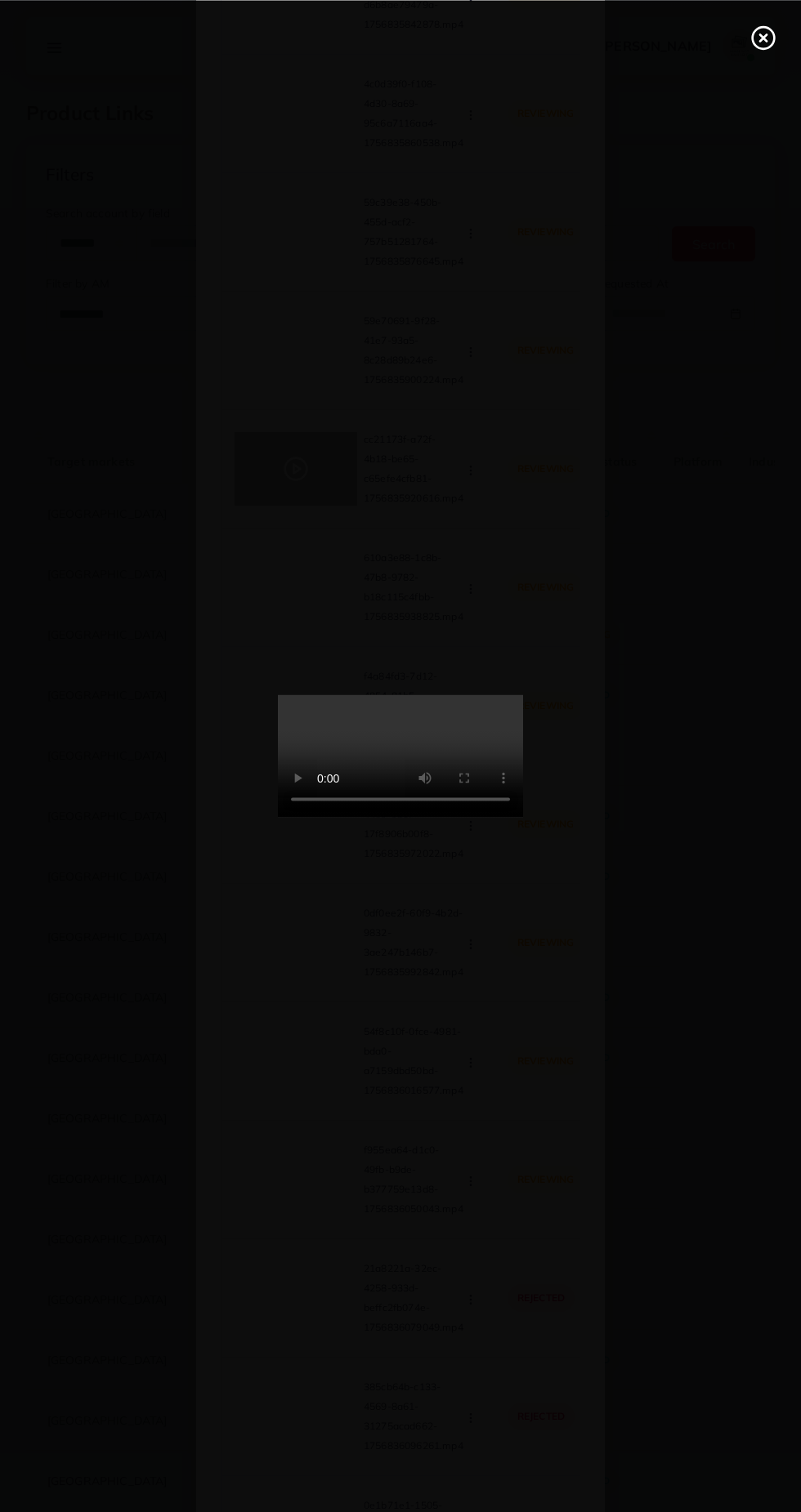
click at [771, 41] on icon at bounding box center [763, 37] width 26 height 26
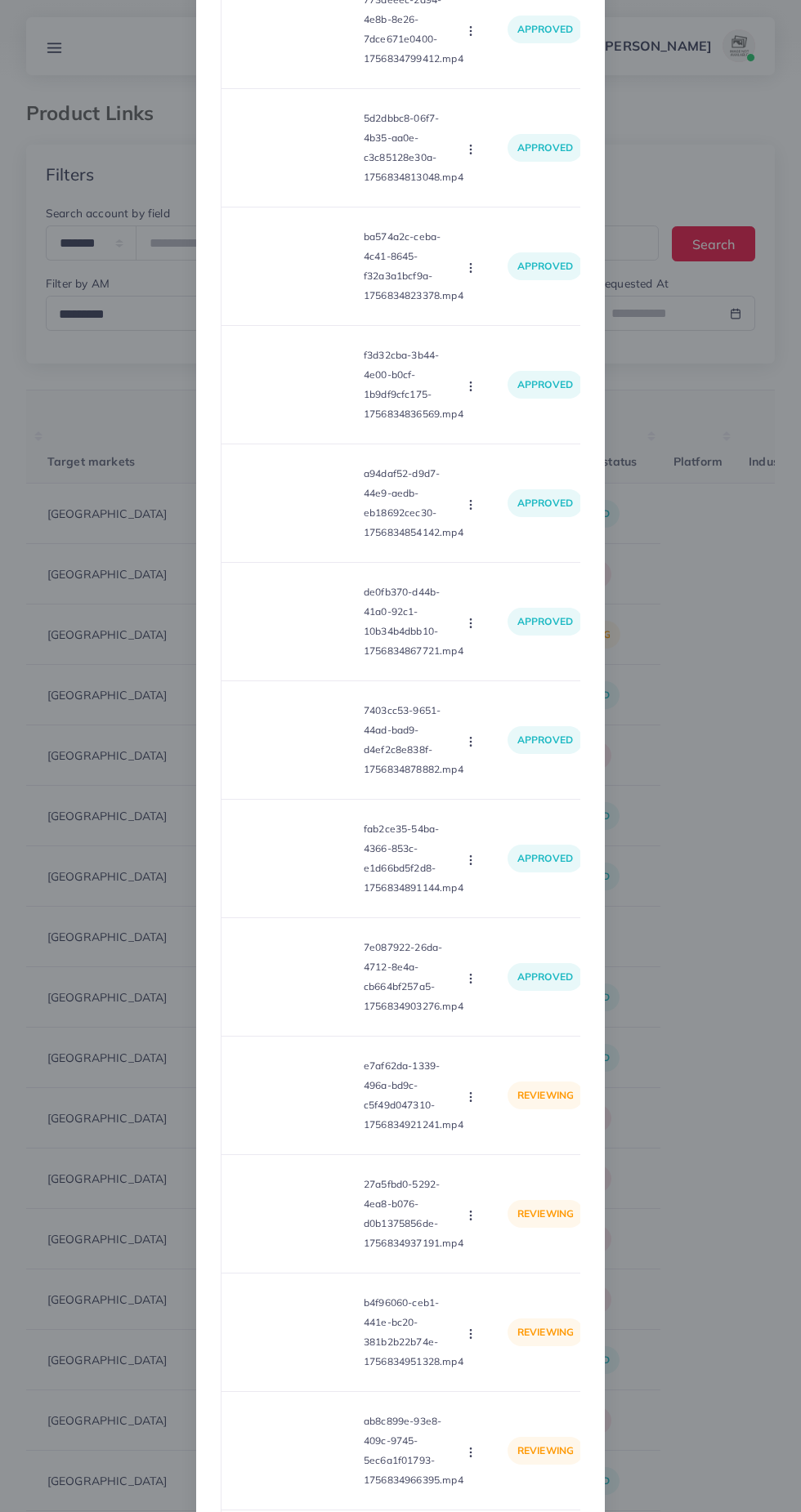
scroll to position [0, 0]
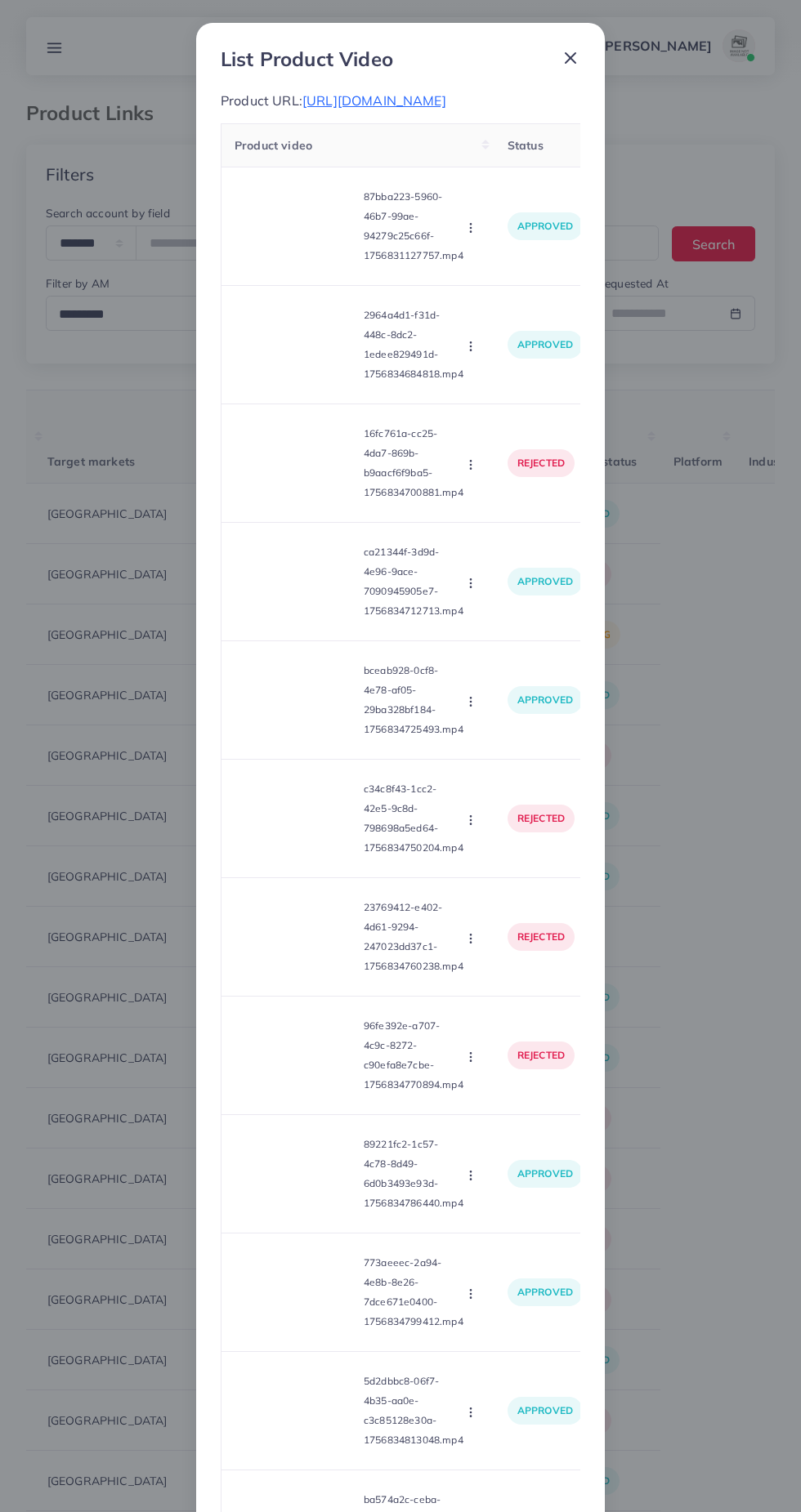
click at [575, 58] on icon at bounding box center [570, 57] width 19 height 19
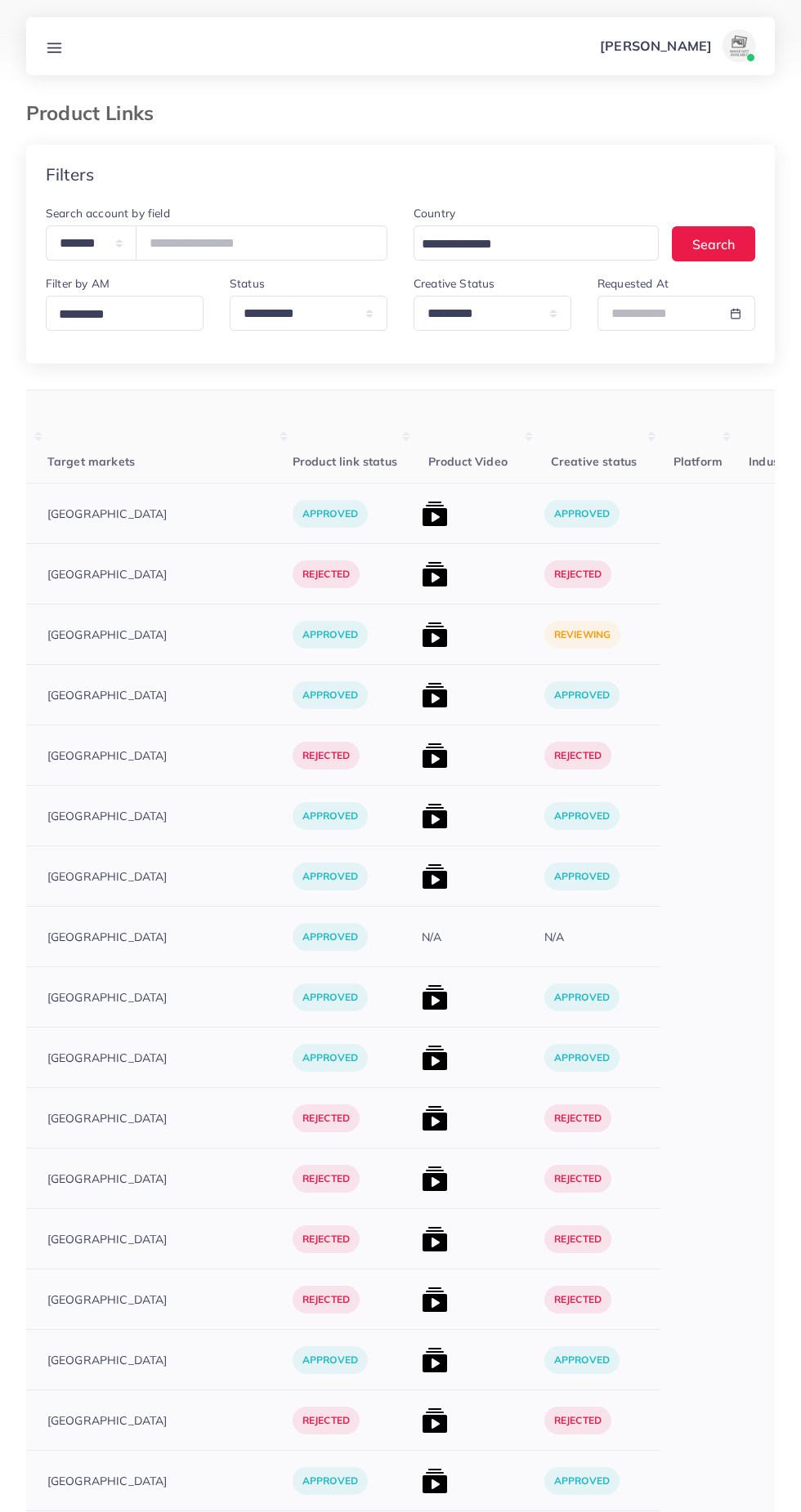
click at [421, 640] on img at bounding box center [434, 634] width 26 height 26
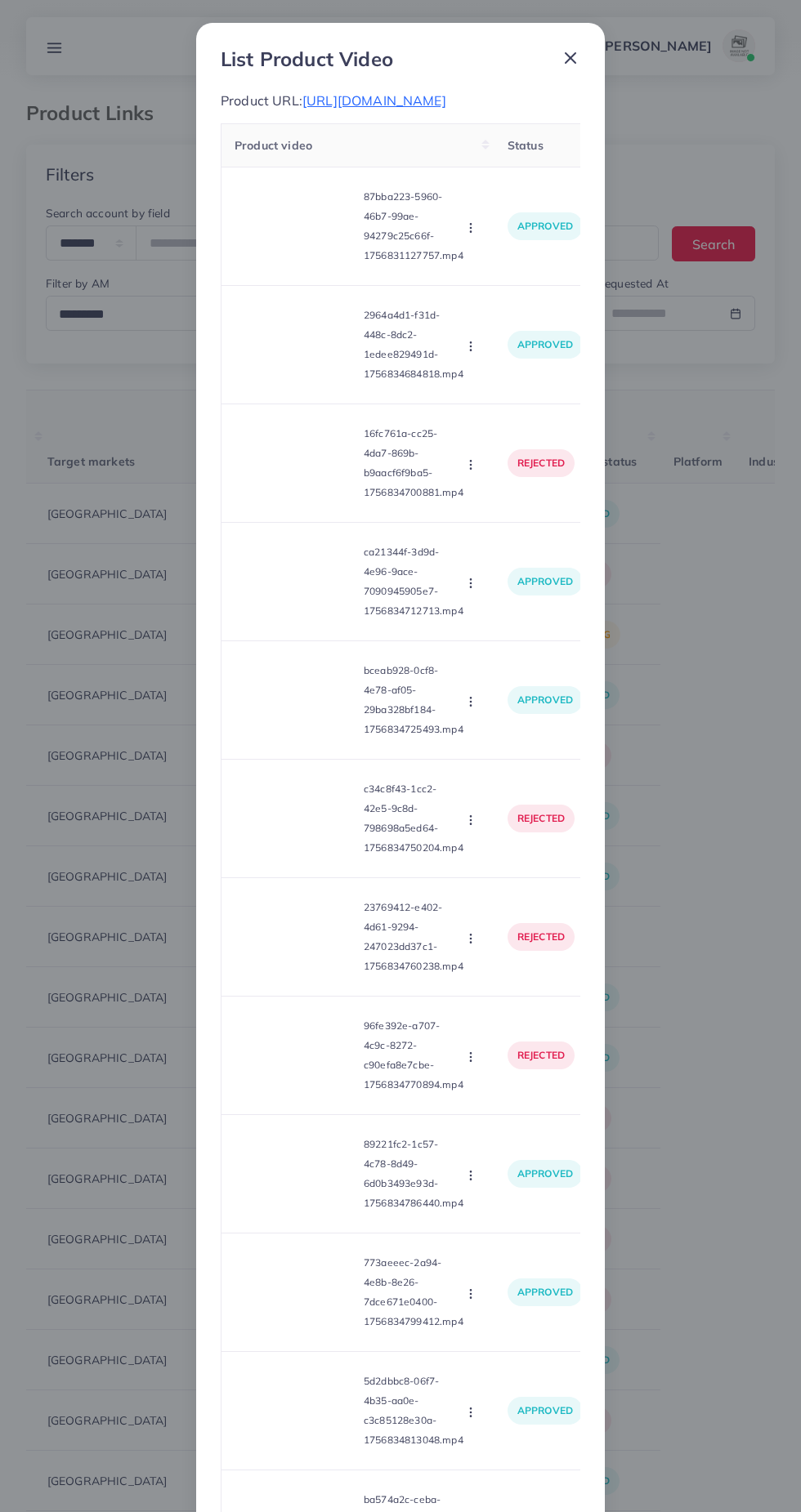
click at [575, 58] on icon at bounding box center [570, 57] width 19 height 19
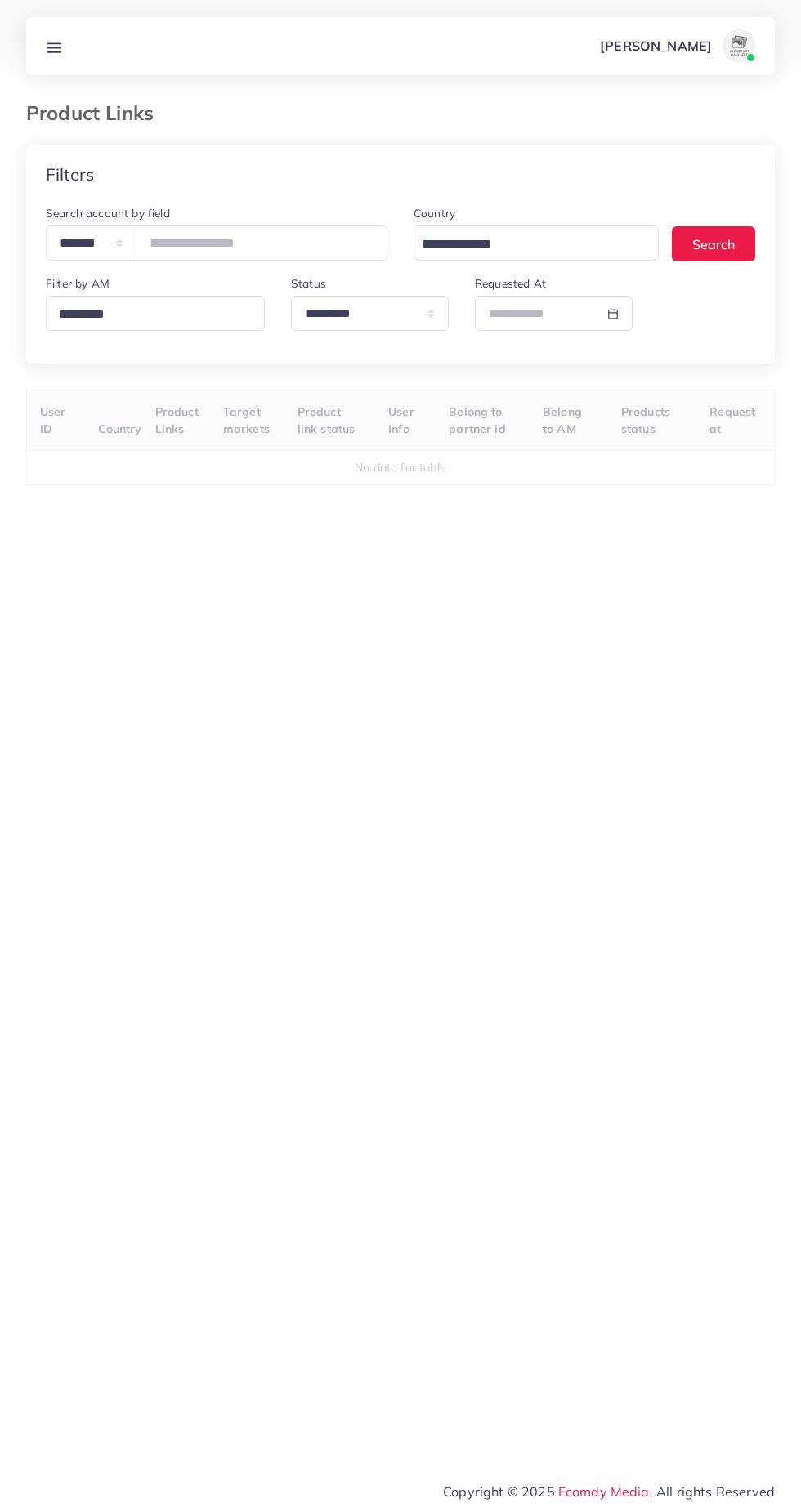
select select "*********"
select select
select select "*********"
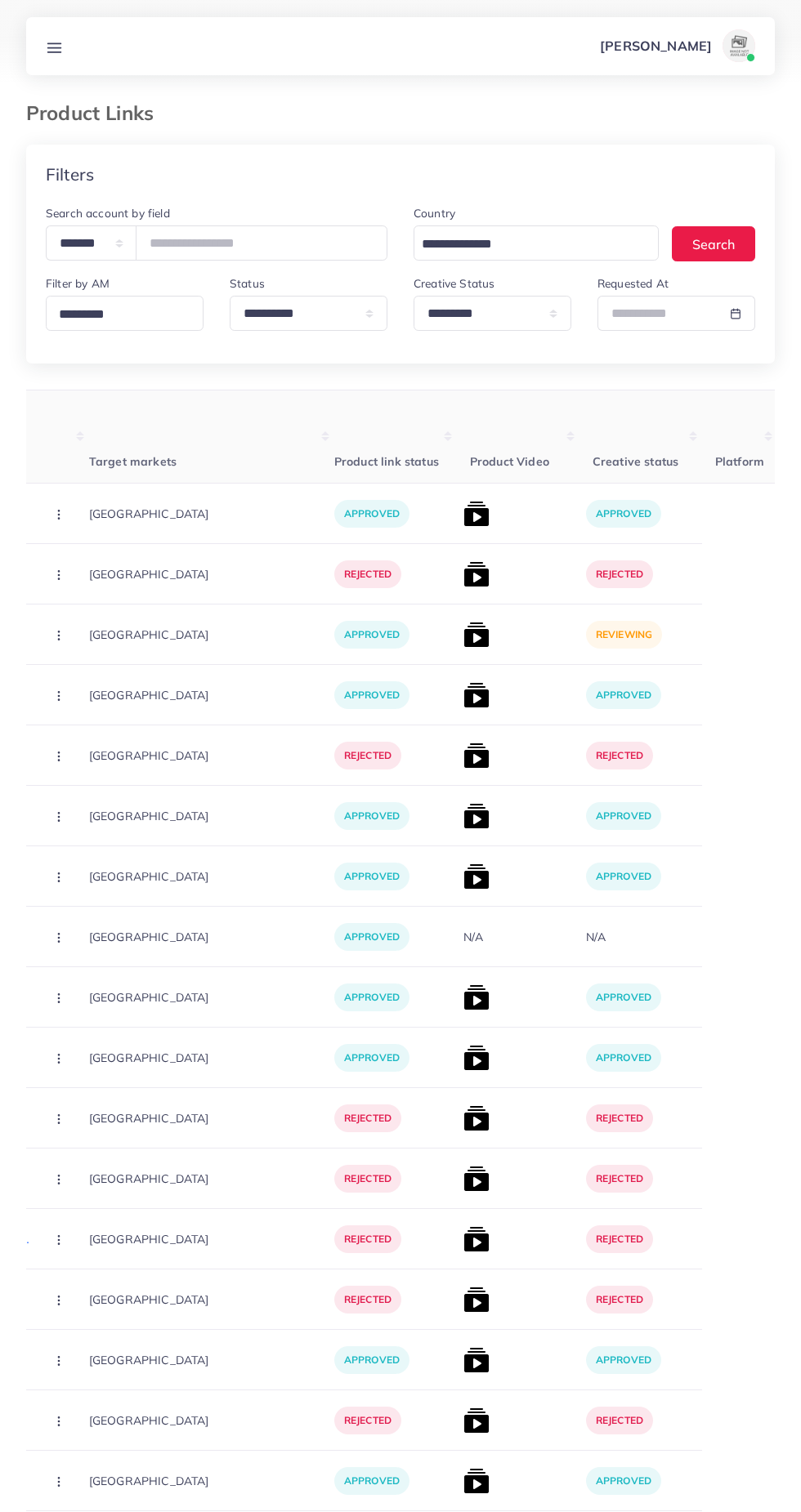
scroll to position [0, 456]
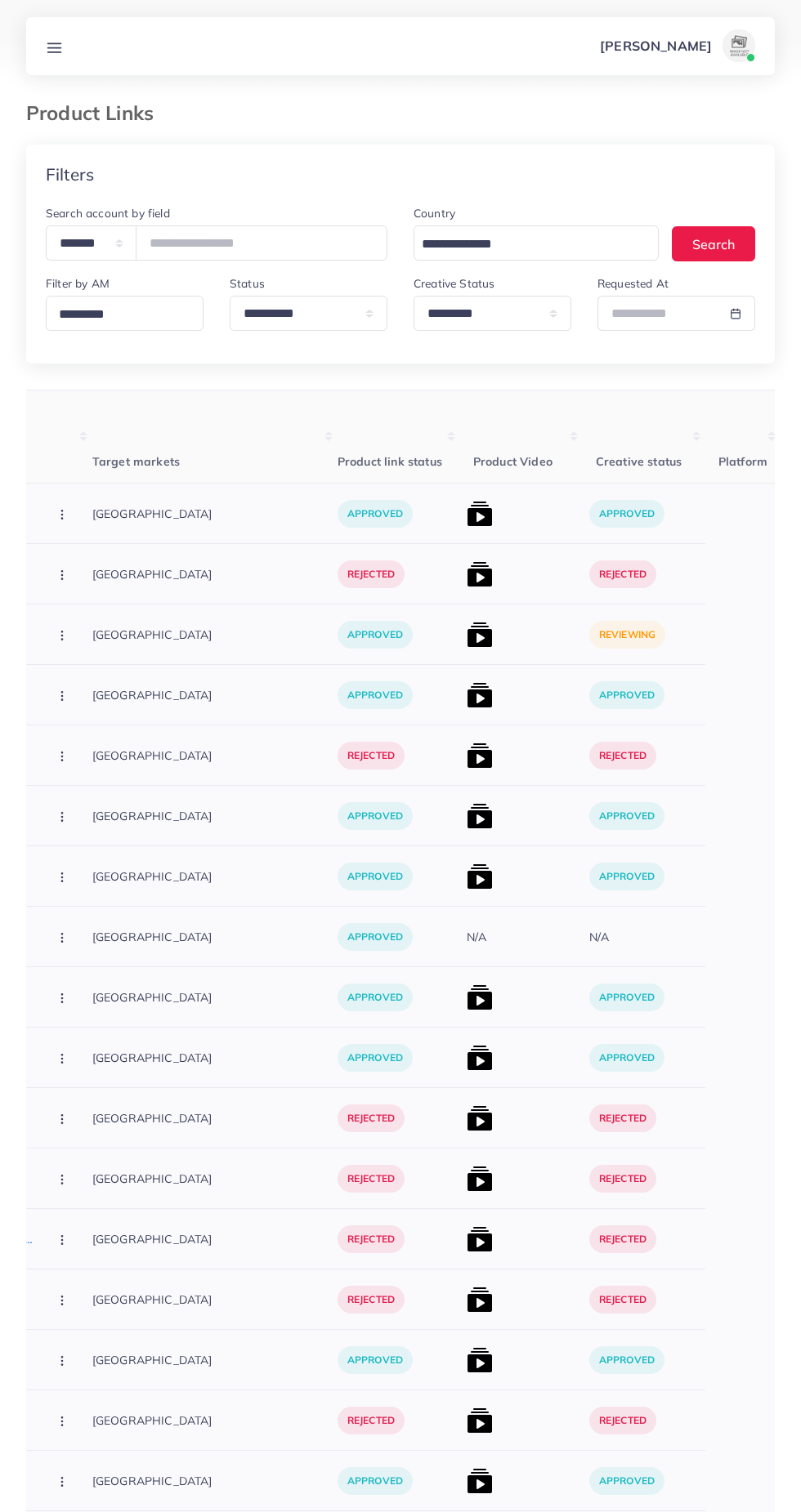
click at [466, 622] on img at bounding box center [478, 634] width 26 height 26
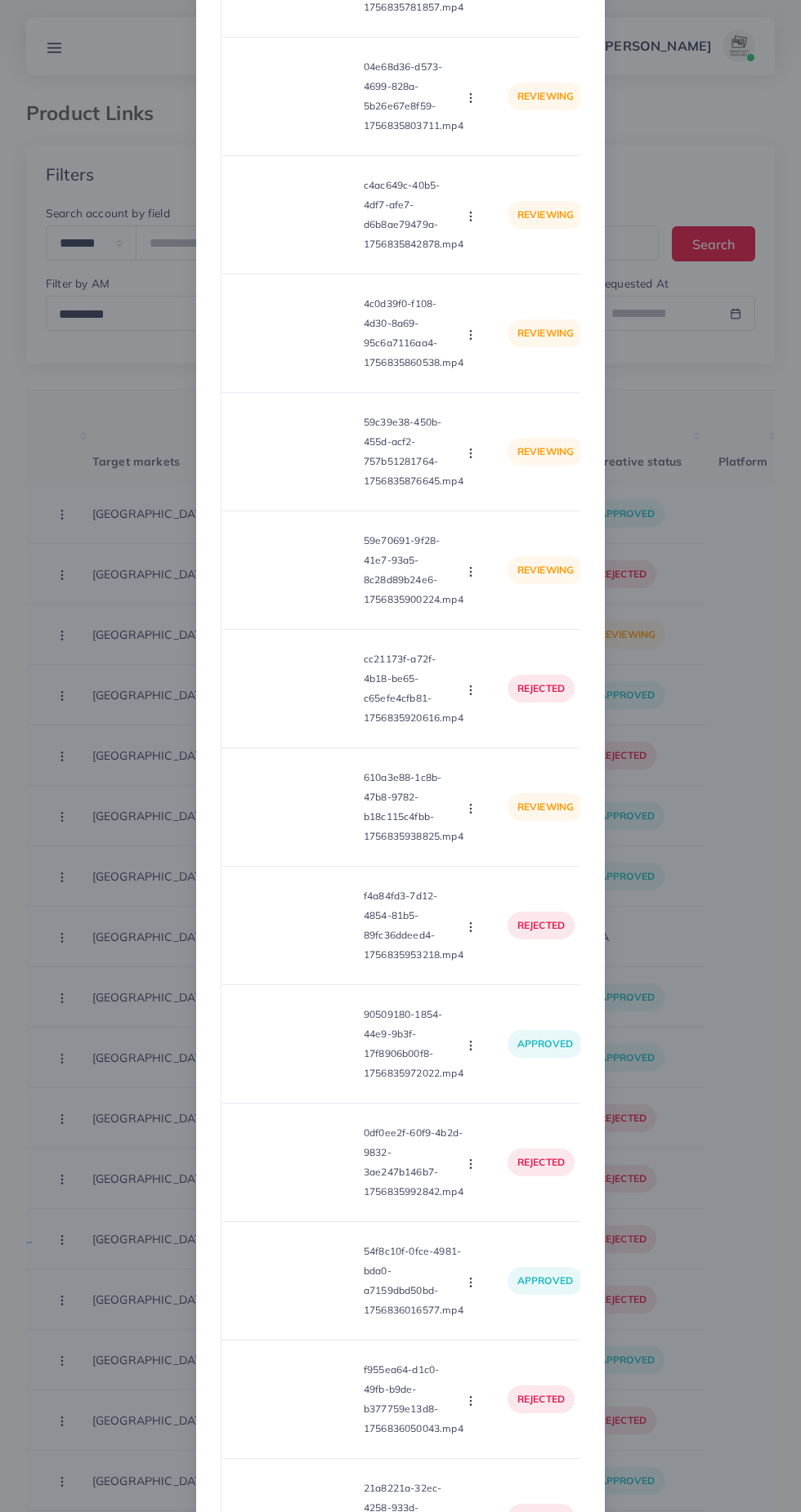
scroll to position [6636, 0]
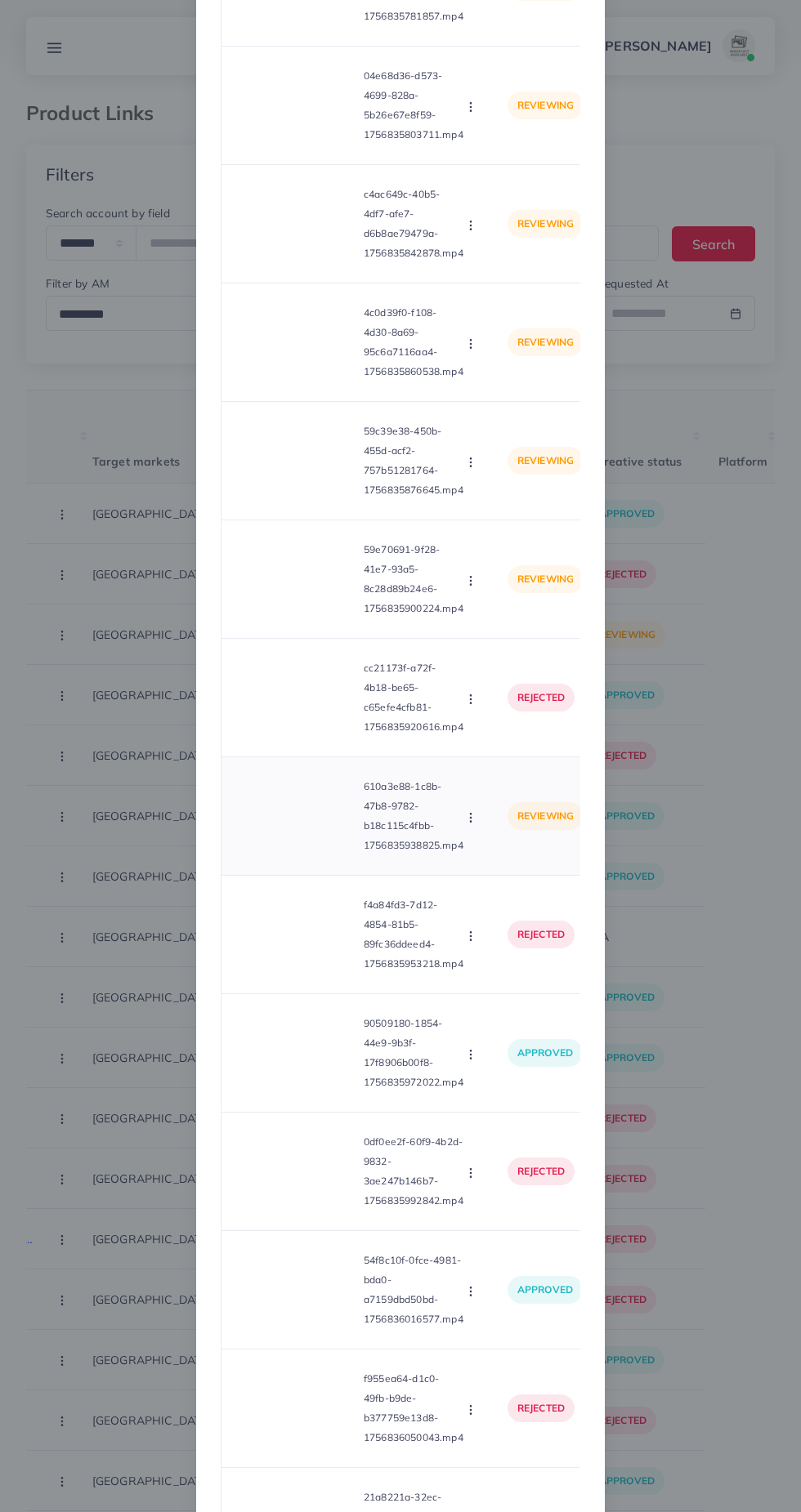
click at [321, 836] on video at bounding box center [296, 815] width 122 height 74
click at [312, 841] on div at bounding box center [296, 815] width 122 height 74
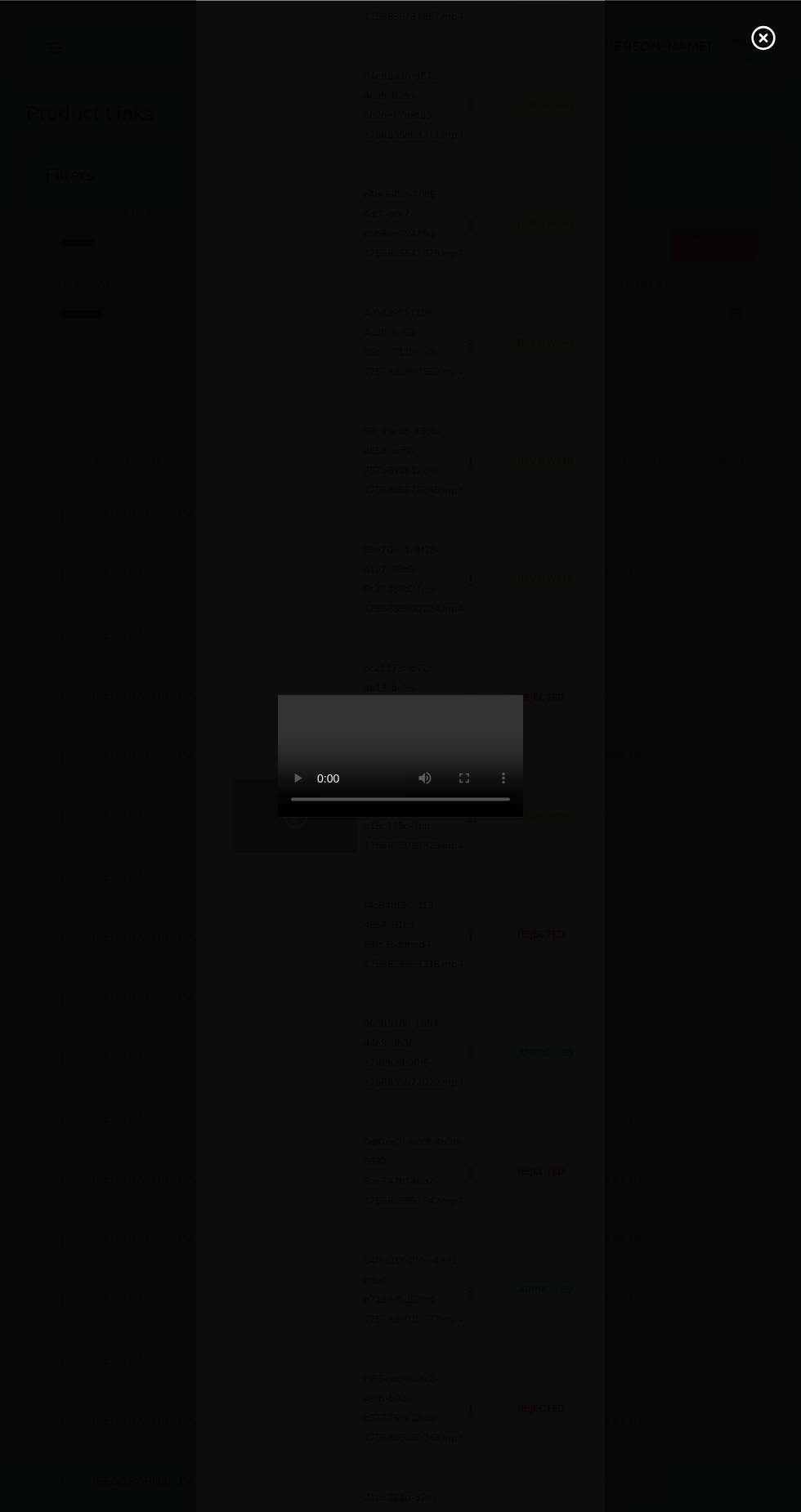
click at [762, 43] on icon at bounding box center [763, 37] width 26 height 26
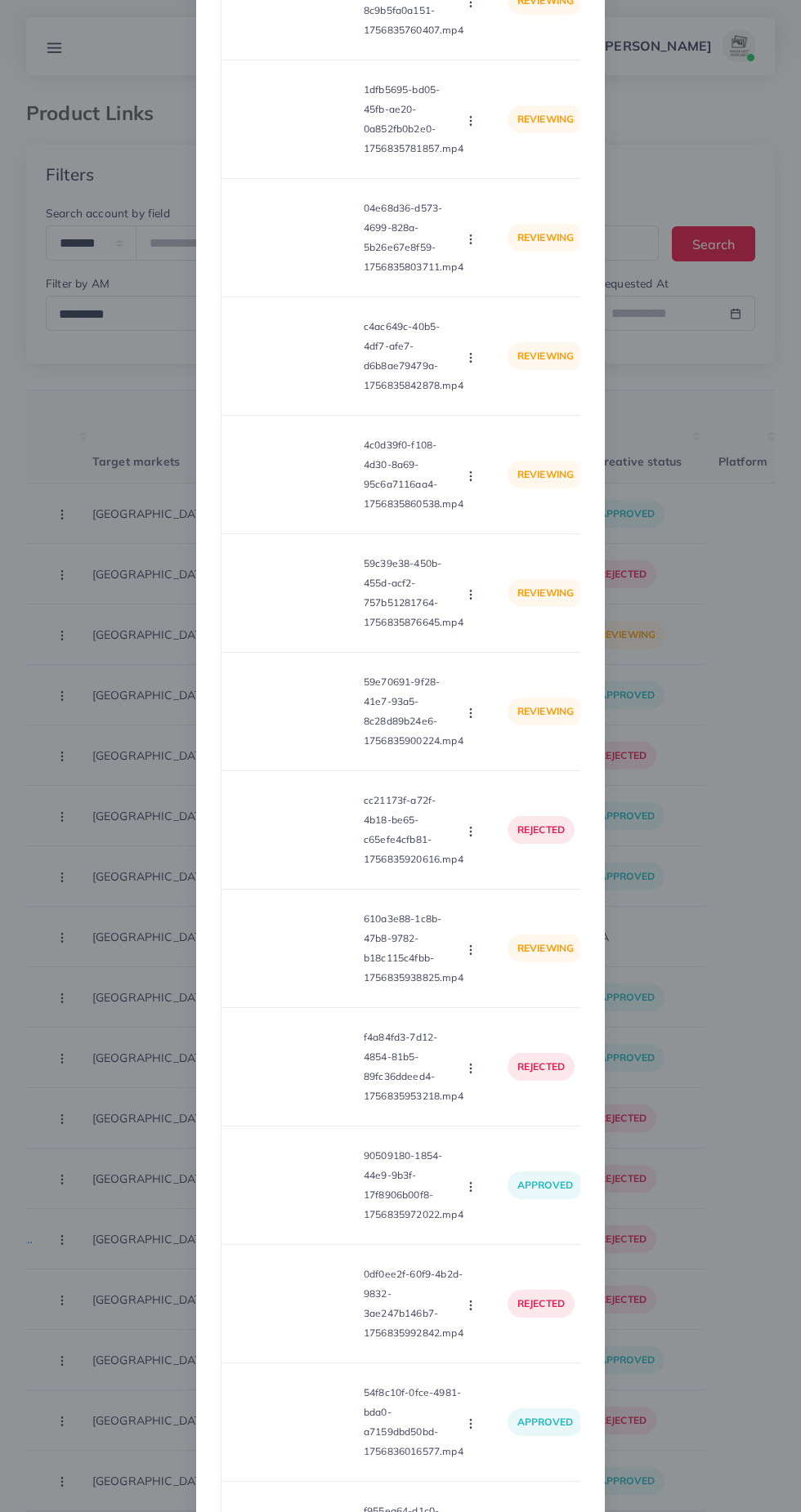
scroll to position [6503, 0]
click at [295, 708] on video at bounding box center [296, 711] width 122 height 74
click at [315, 712] on div at bounding box center [296, 711] width 122 height 74
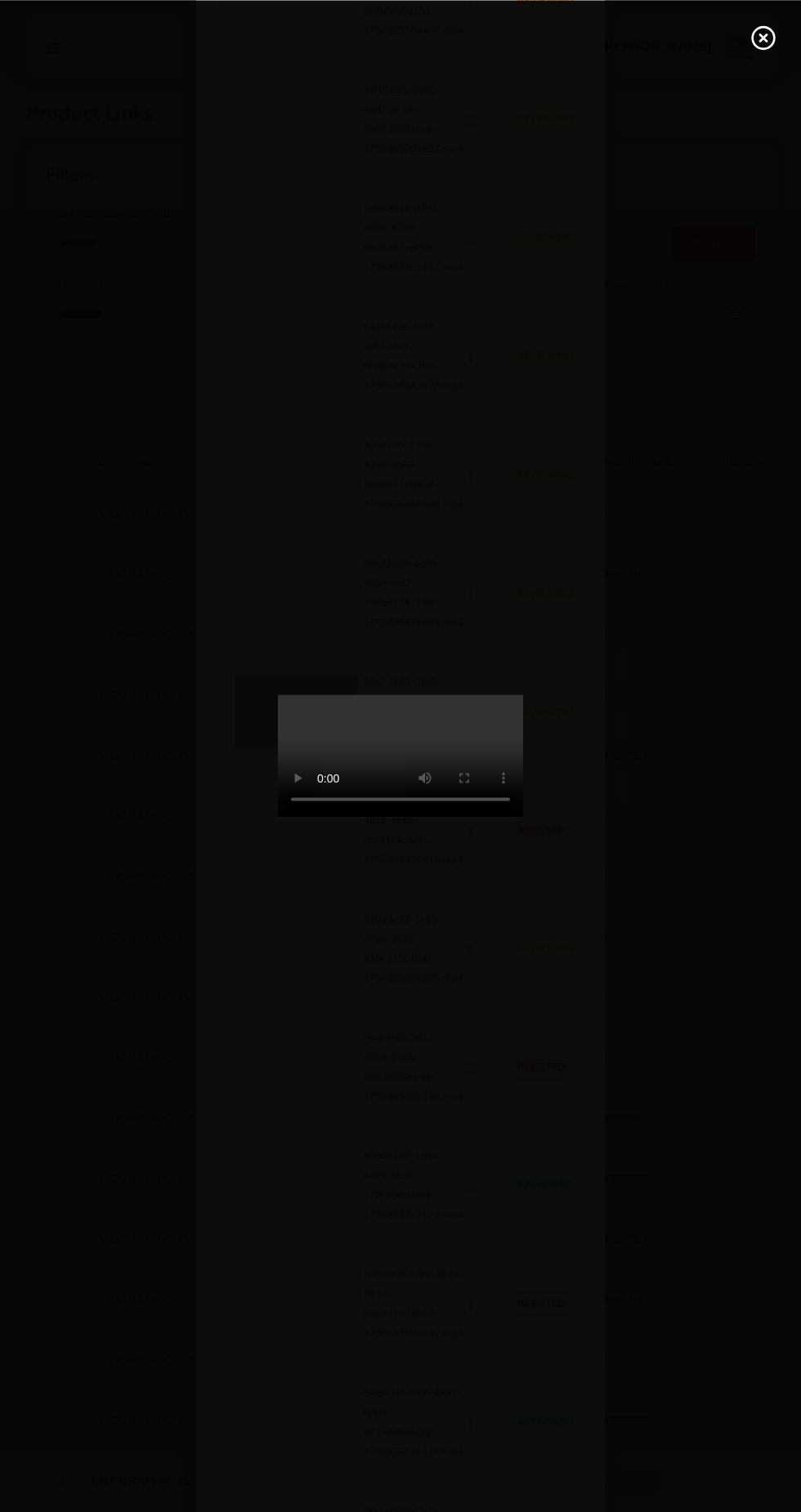
click at [190, 860] on div at bounding box center [400, 756] width 801 height 1512
click at [764, 44] on icon at bounding box center [763, 37] width 26 height 26
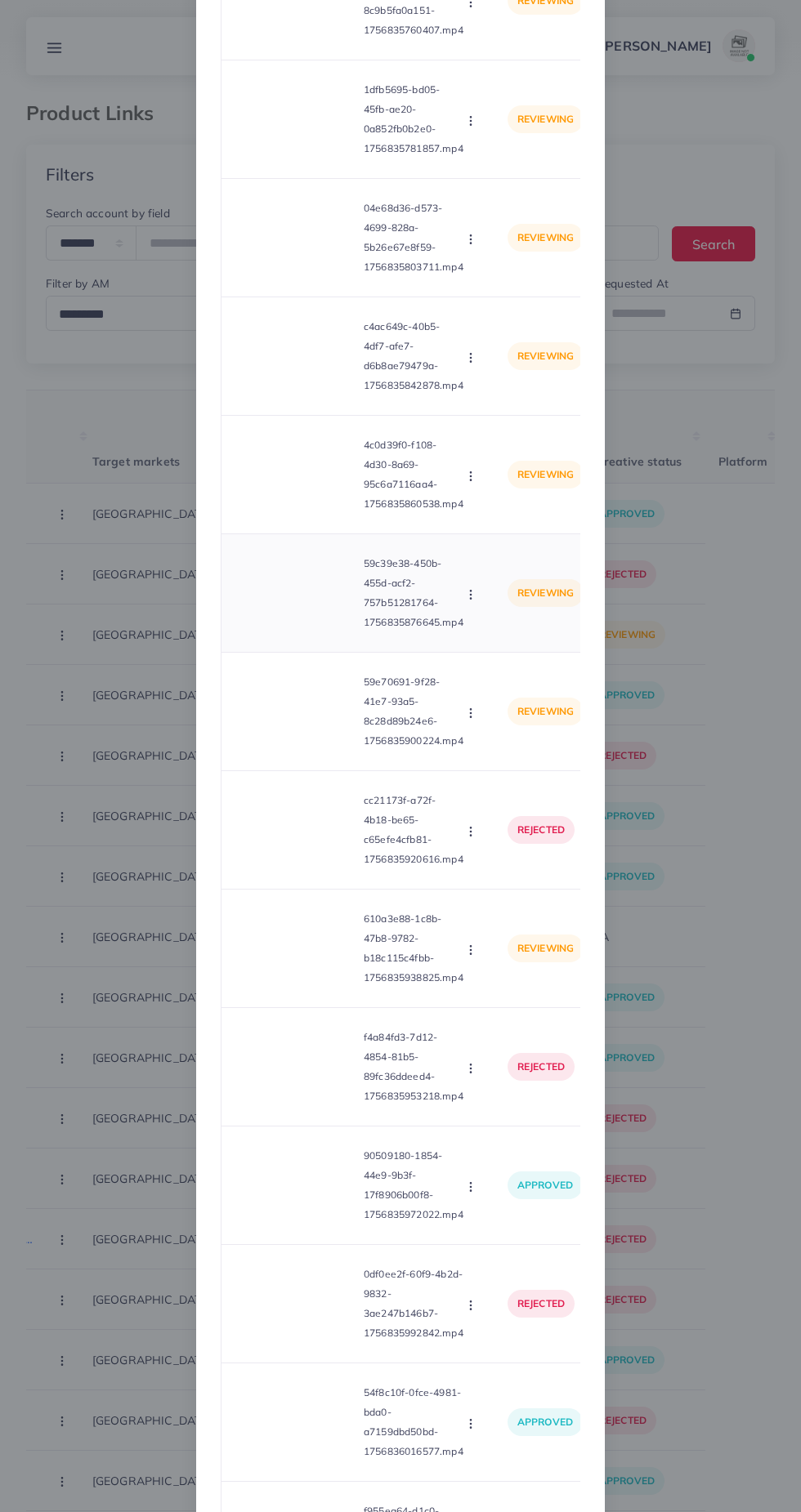
click at [317, 604] on video at bounding box center [296, 592] width 122 height 74
click at [310, 612] on div at bounding box center [296, 592] width 122 height 74
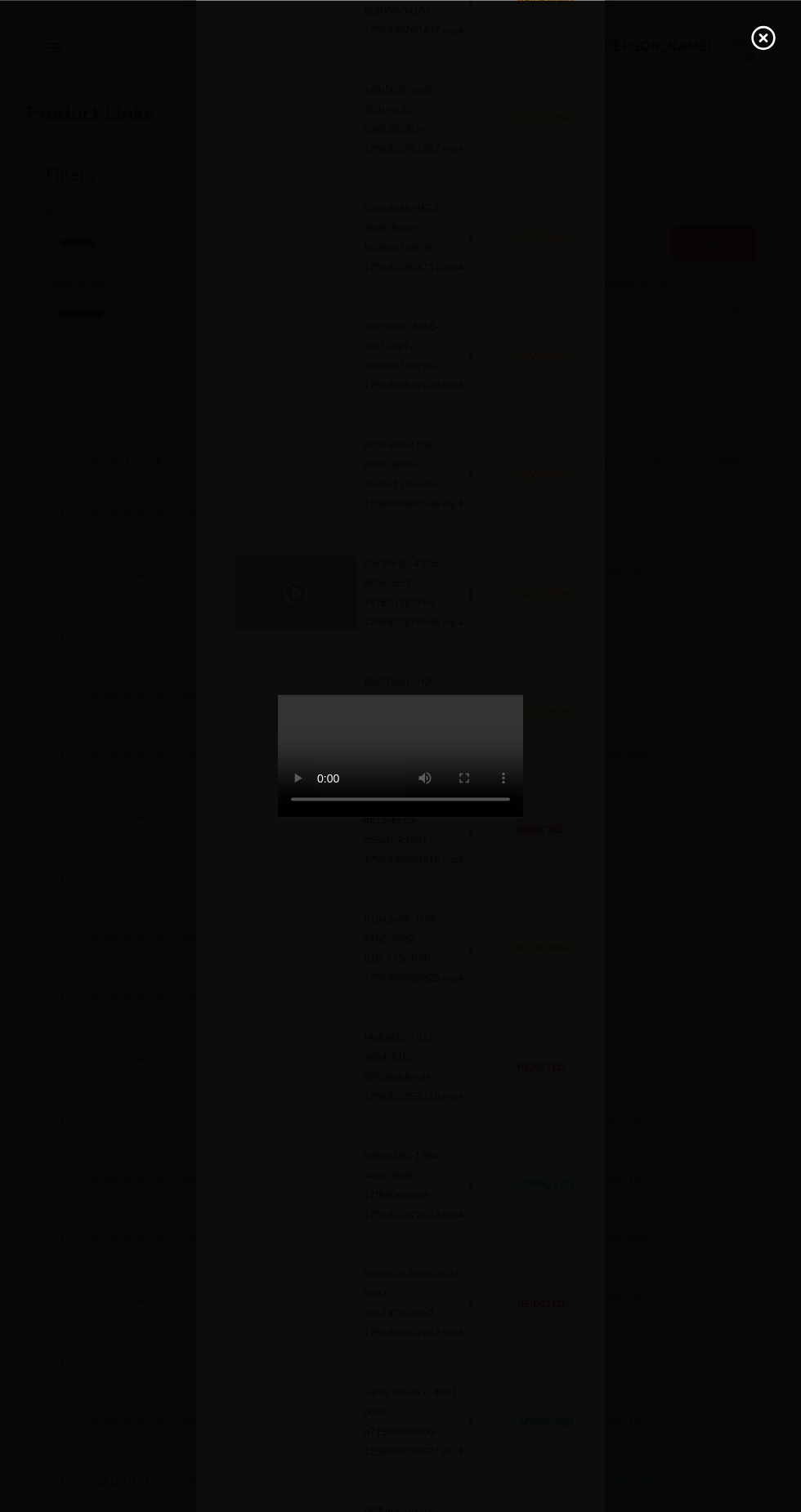
click at [762, 36] on line at bounding box center [763, 37] width 7 height 7
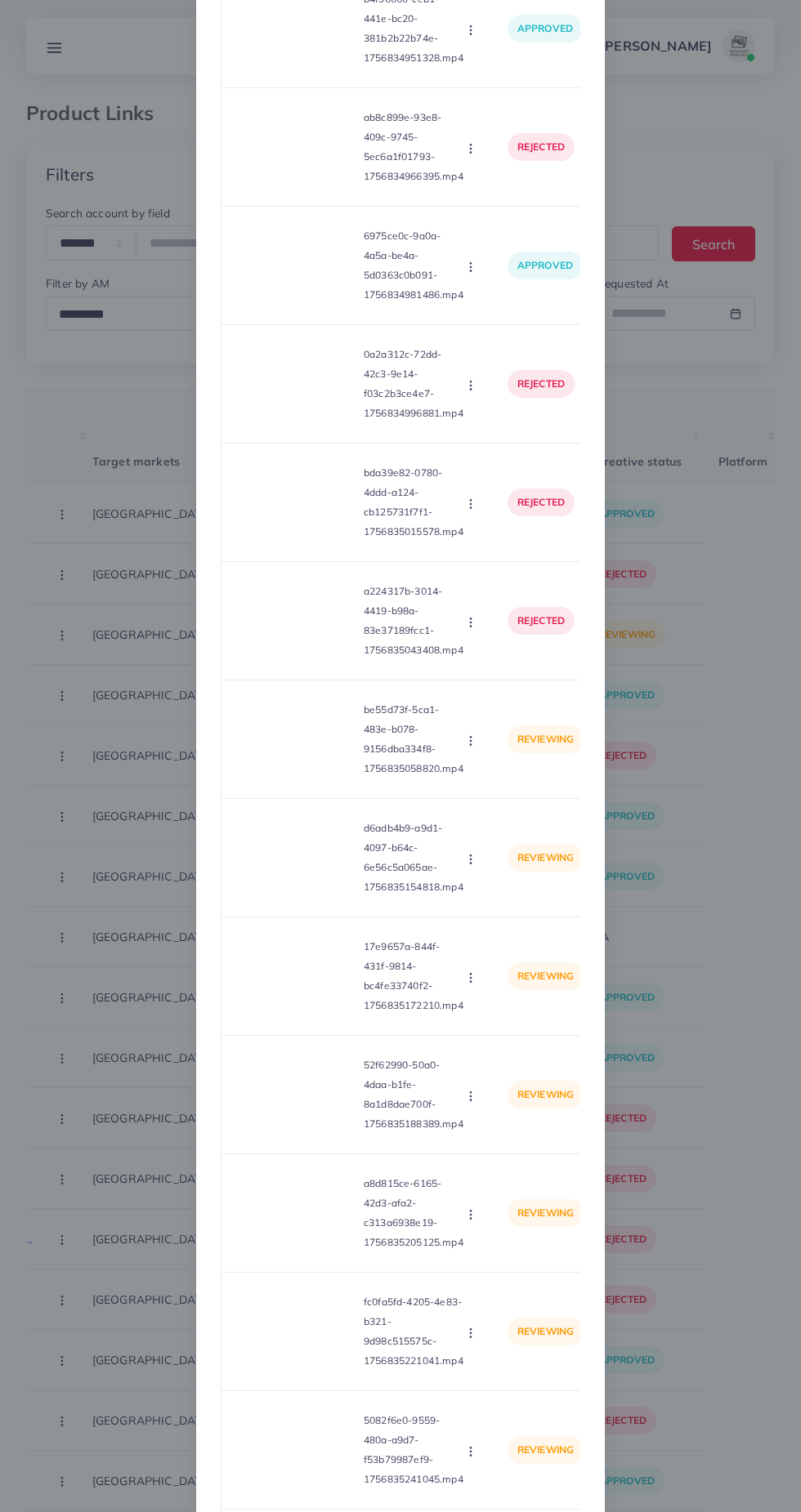
scroll to position [0, 0]
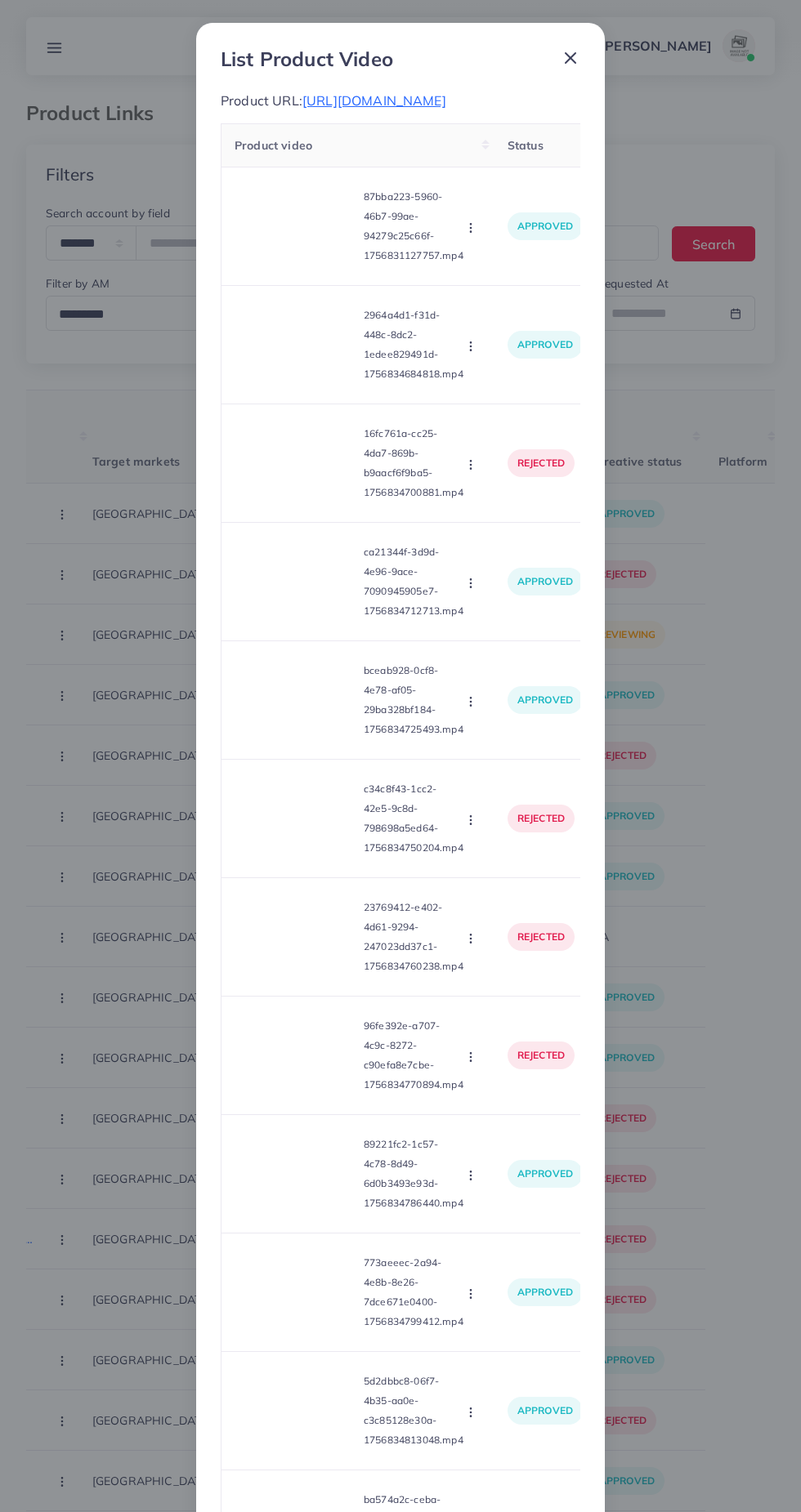
click at [575, 58] on icon at bounding box center [570, 57] width 19 height 19
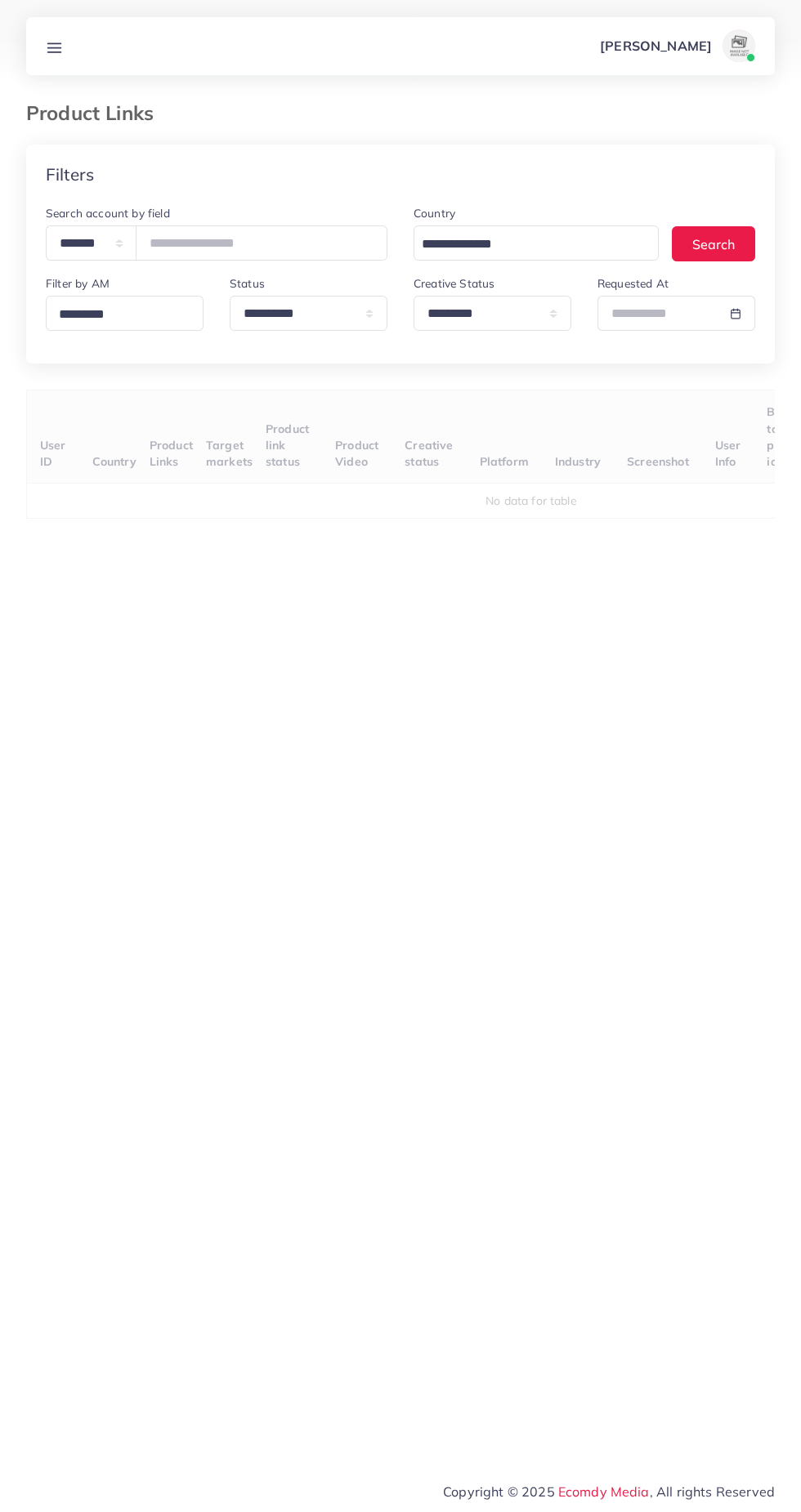
select select "*********"
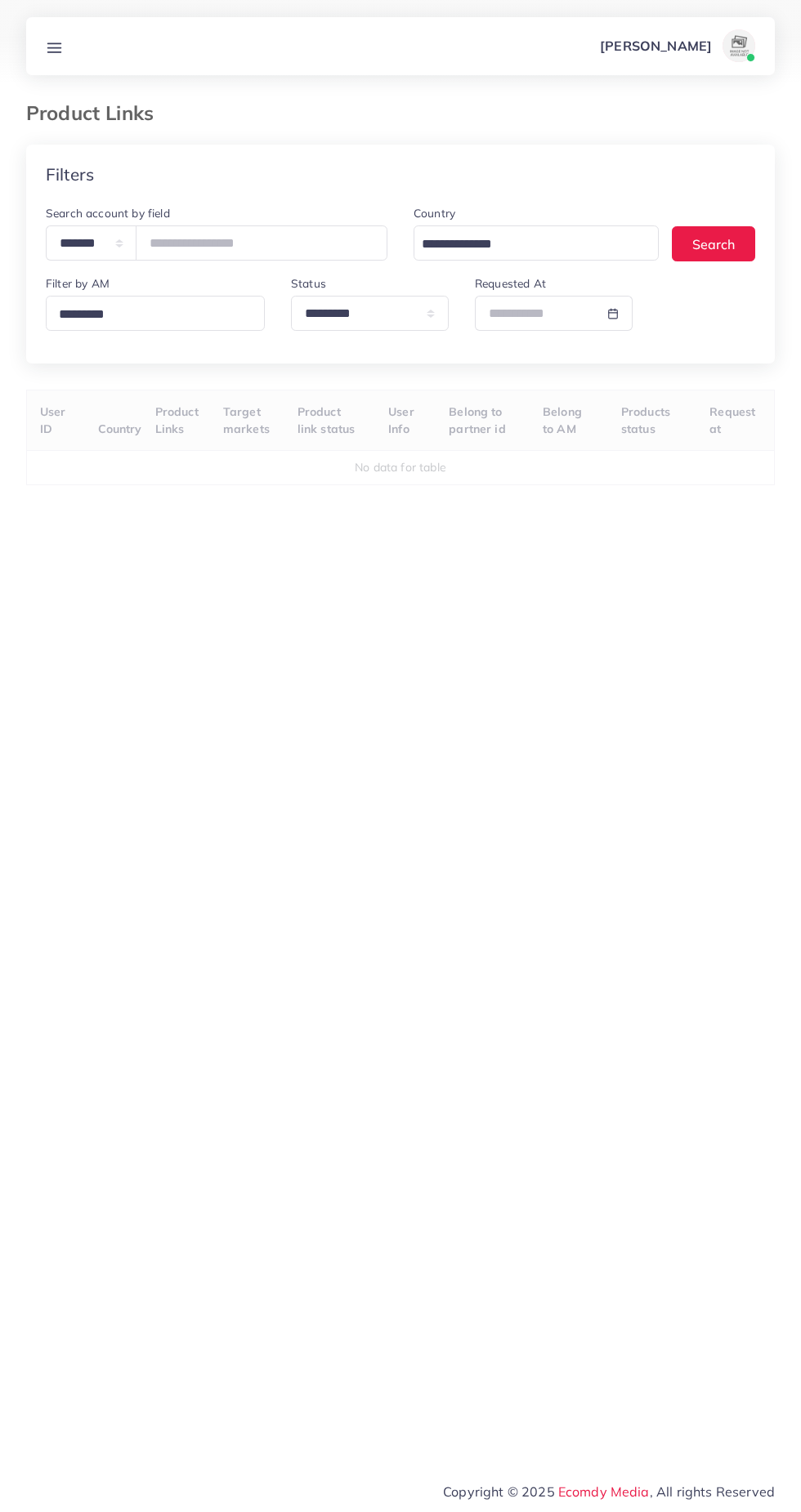
select select "*********"
select select
select select "*********"
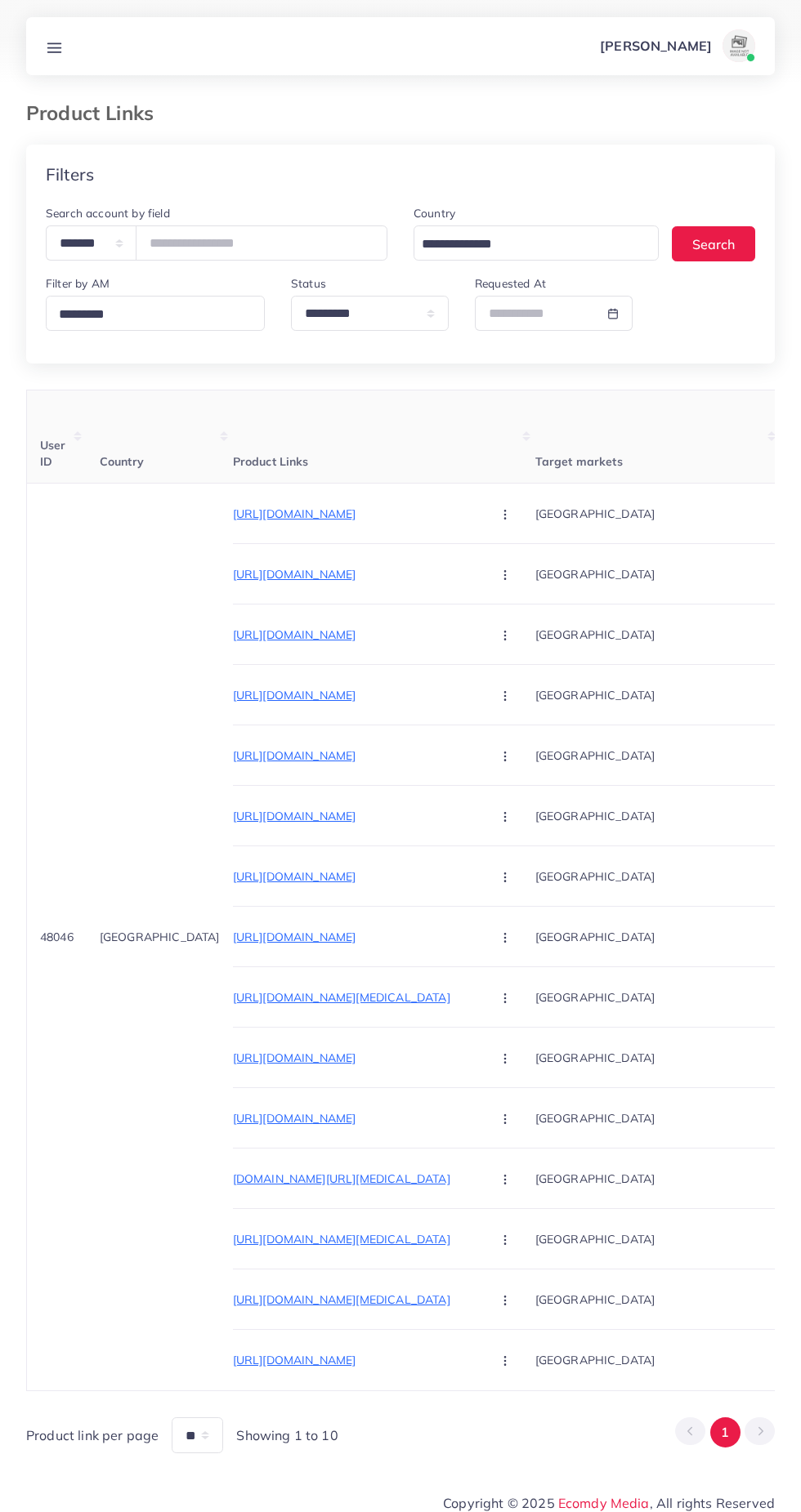
select select
select select "*********"
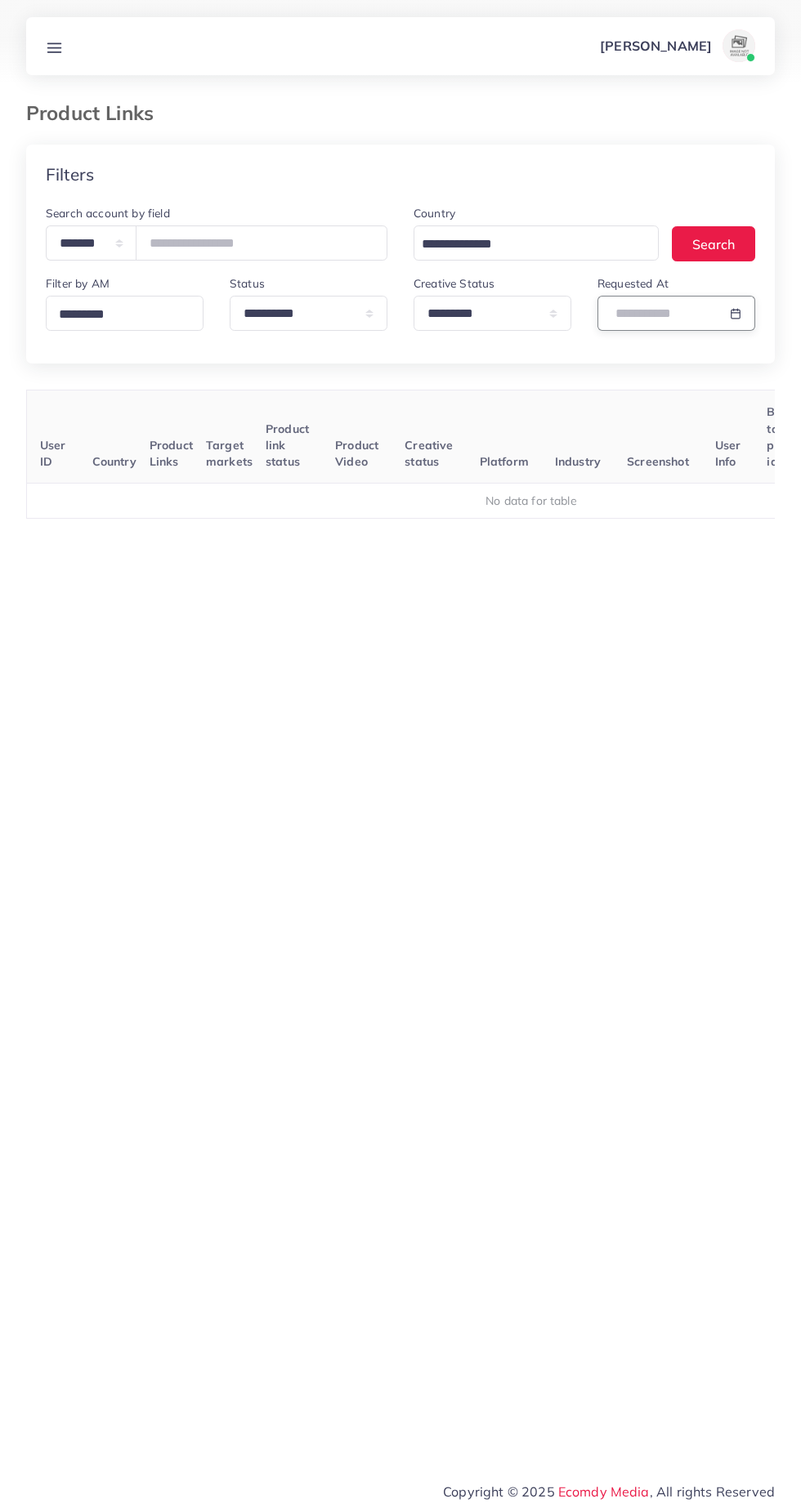
click at [658, 312] on input "text" at bounding box center [656, 313] width 120 height 35
click at [555, 405] on span "2" at bounding box center [555, 408] width 32 height 32
type input "**********"
click at [558, 400] on span "2" at bounding box center [555, 408] width 32 height 32
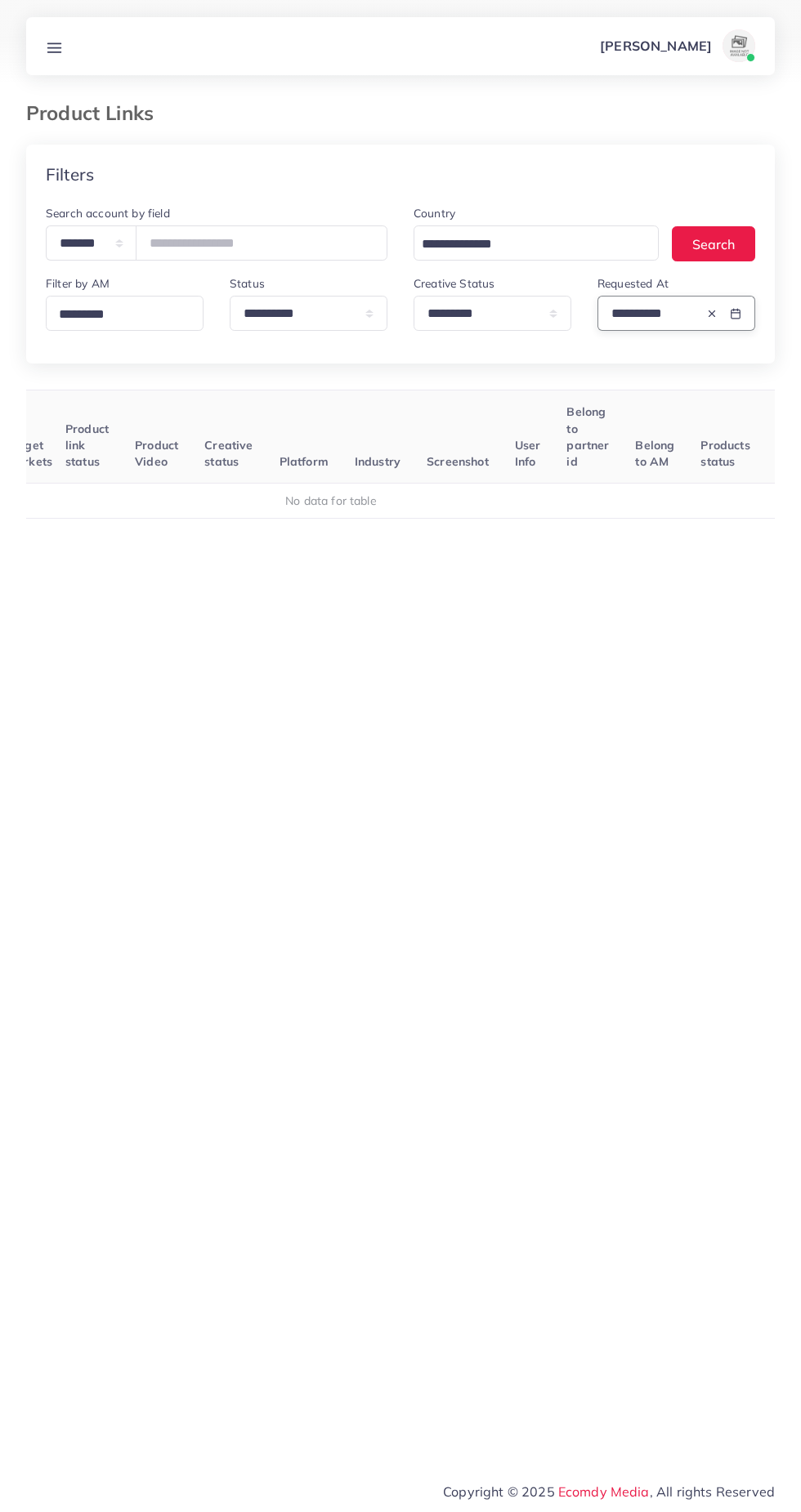
scroll to position [0, 255]
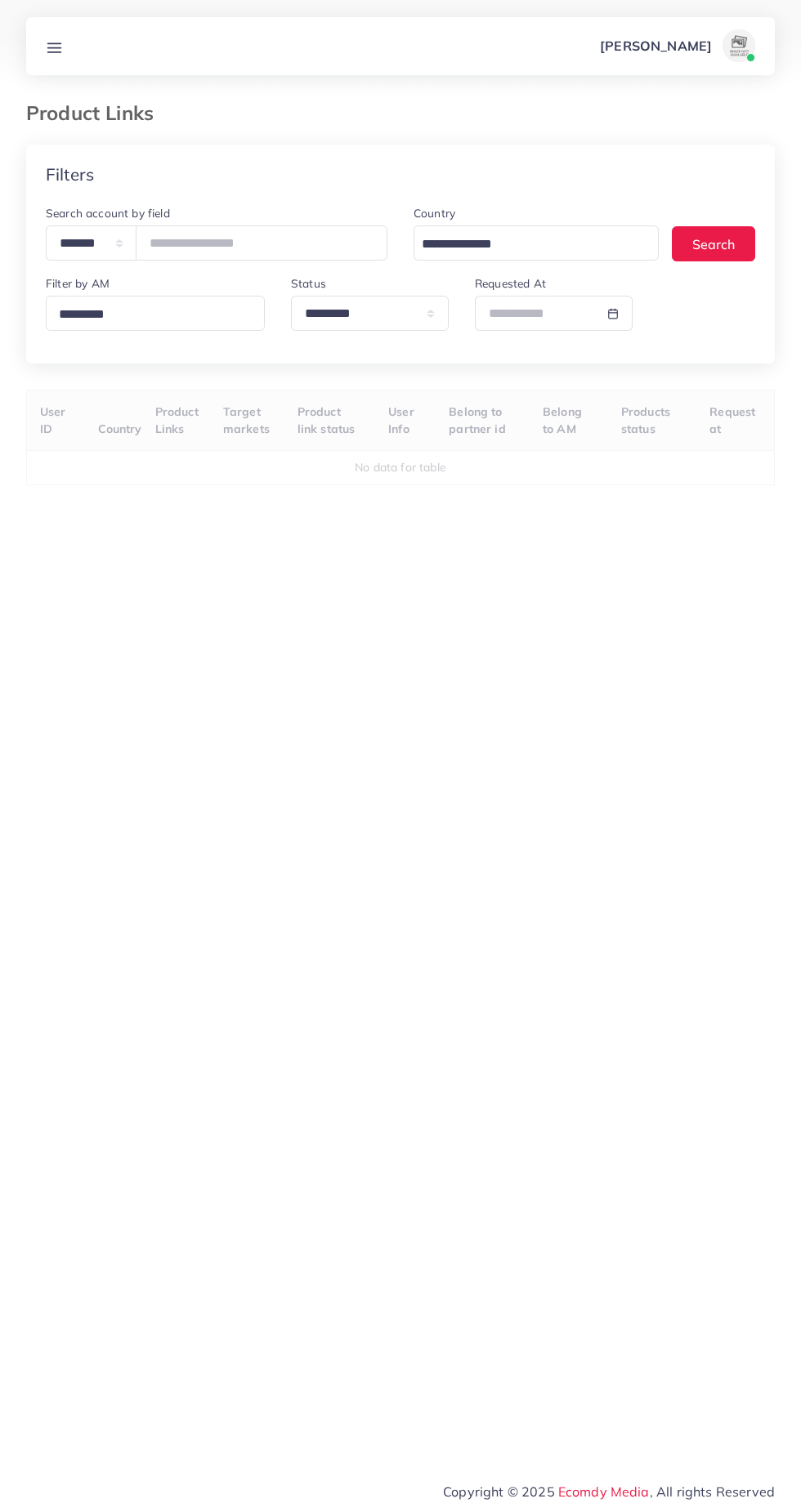
select select "*********"
select select
select select "*********"
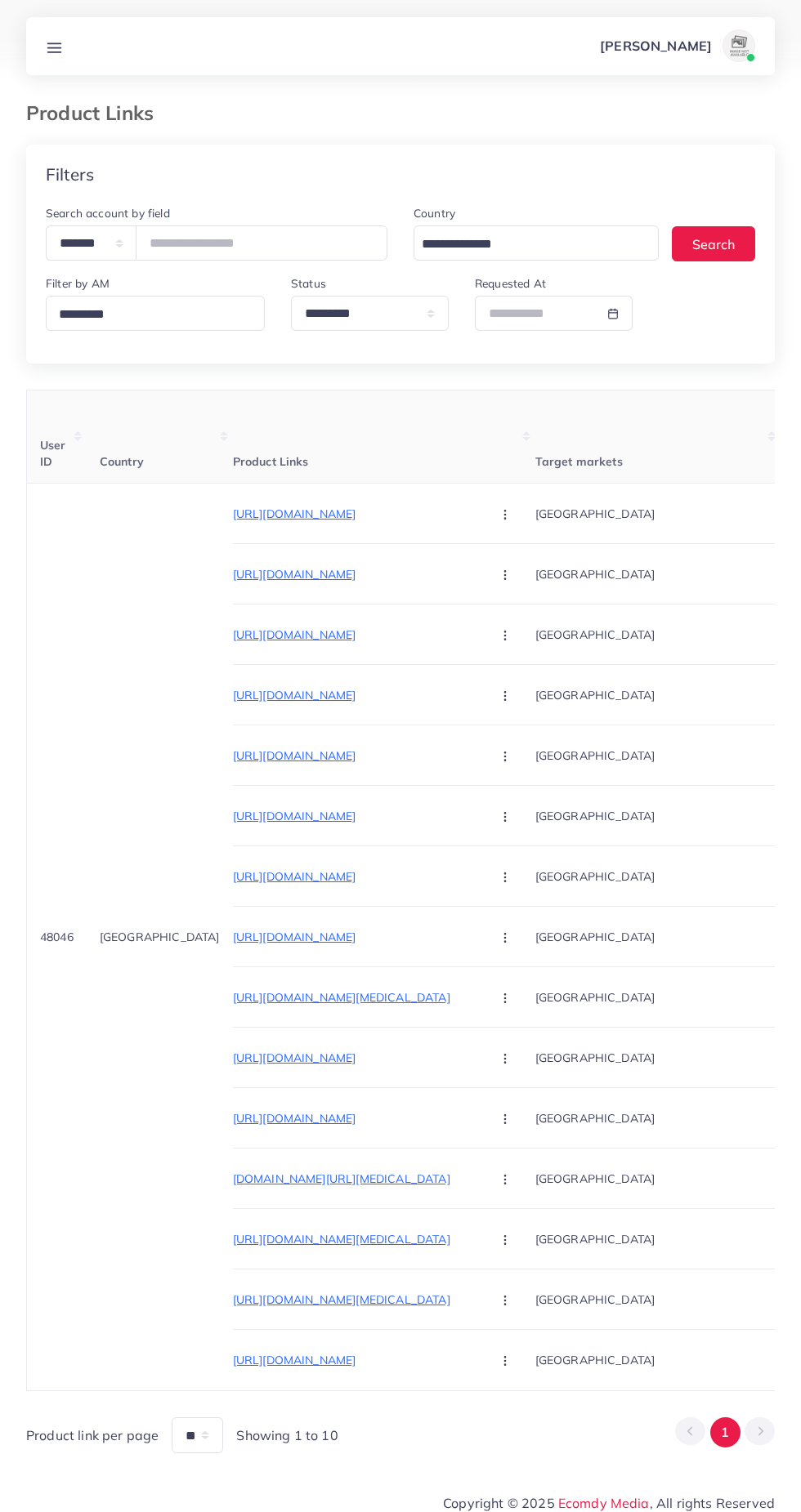
select select
select select "*********"
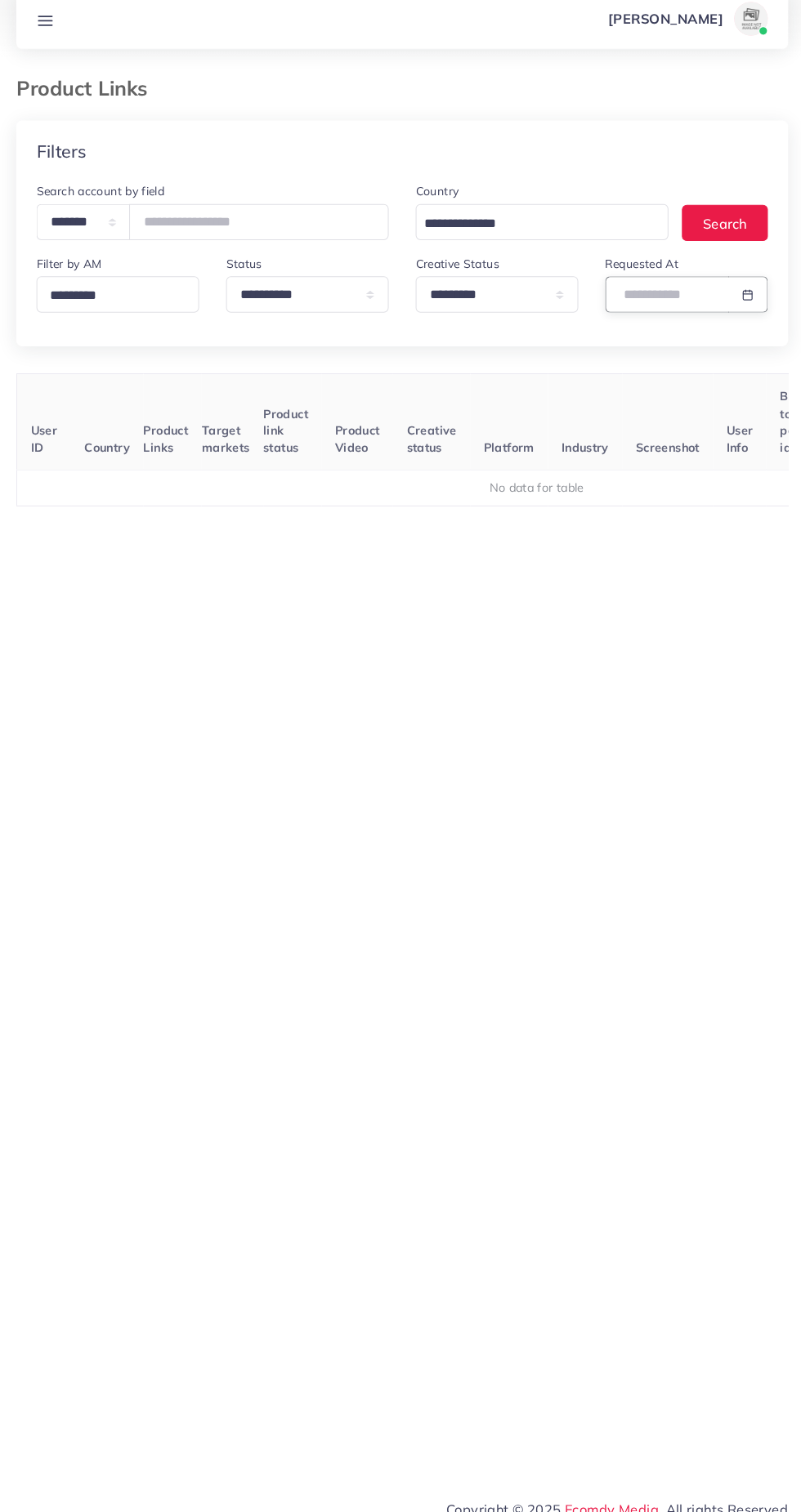
click at [649, 315] on input "text" at bounding box center [656, 313] width 120 height 35
click at [555, 408] on span "2" at bounding box center [555, 408] width 32 height 32
type input "**********"
click at [555, 412] on span "2" at bounding box center [555, 408] width 32 height 32
